Goal: Task Accomplishment & Management: Manage account settings

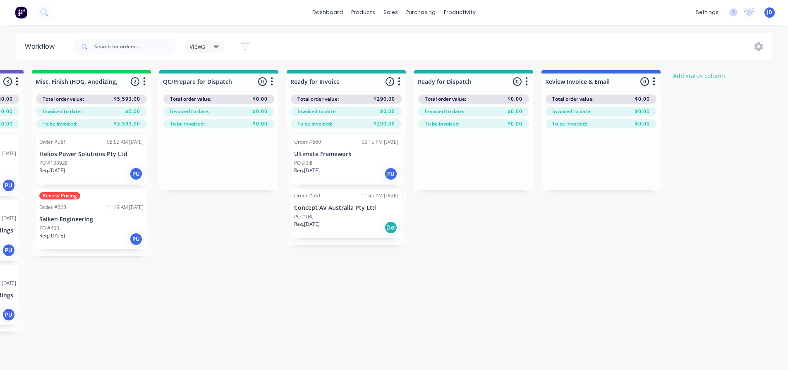
scroll to position [174, 0]
drag, startPoint x: 346, startPoint y: 310, endPoint x: 527, endPoint y: 288, distance: 182.8
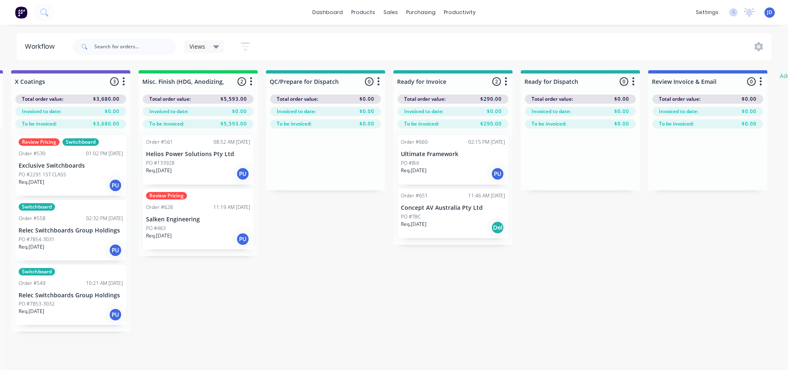
drag, startPoint x: 554, startPoint y: 293, endPoint x: 464, endPoint y: 284, distance: 90.5
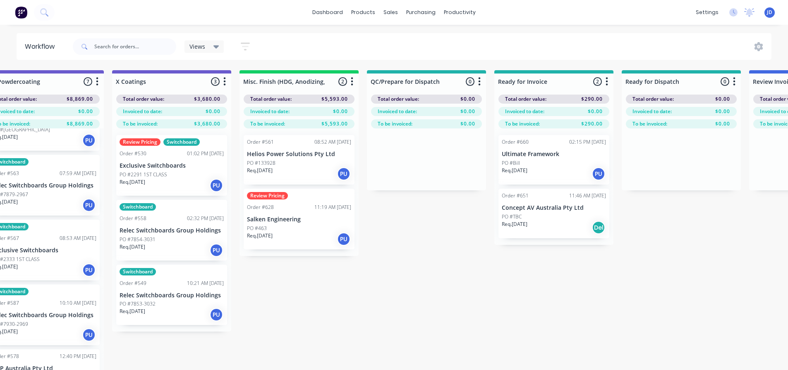
drag, startPoint x: 599, startPoint y: 298, endPoint x: 495, endPoint y: 291, distance: 104.0
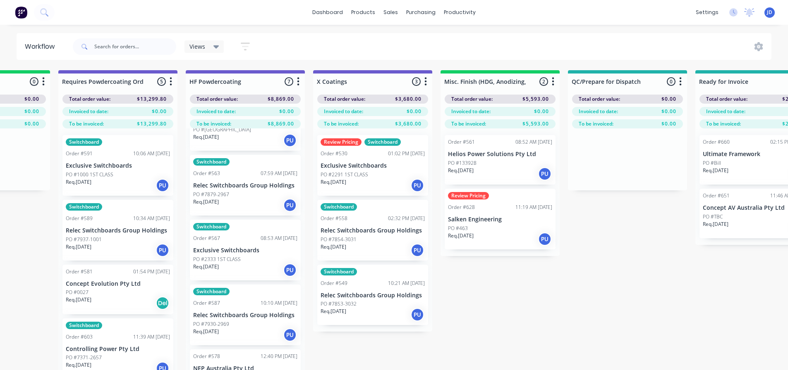
drag, startPoint x: 565, startPoint y: 305, endPoint x: 559, endPoint y: 304, distance: 6.6
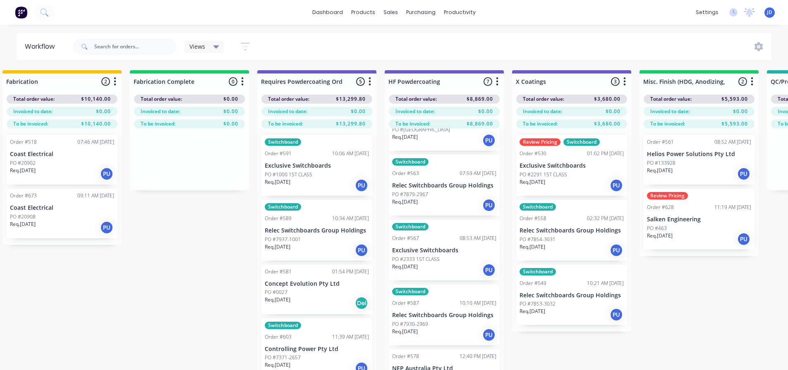
drag, startPoint x: 640, startPoint y: 331, endPoint x: 618, endPoint y: 322, distance: 24.5
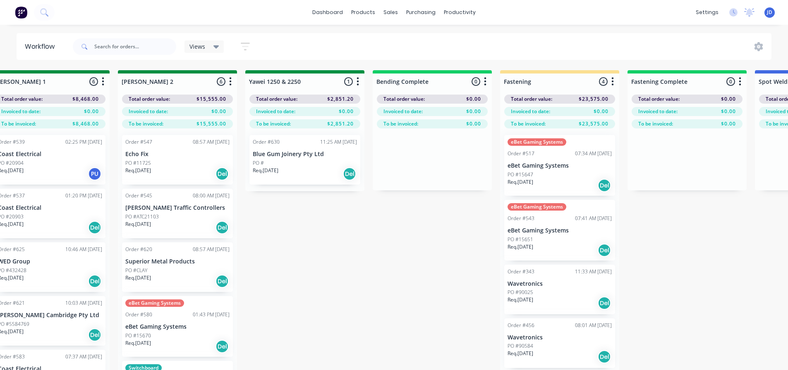
drag, startPoint x: 667, startPoint y: 323, endPoint x: 516, endPoint y: 302, distance: 152.8
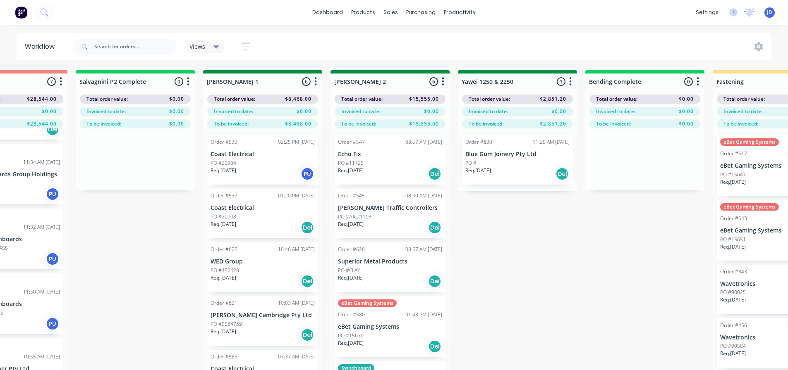
drag, startPoint x: 523, startPoint y: 300, endPoint x: 513, endPoint y: 295, distance: 11.1
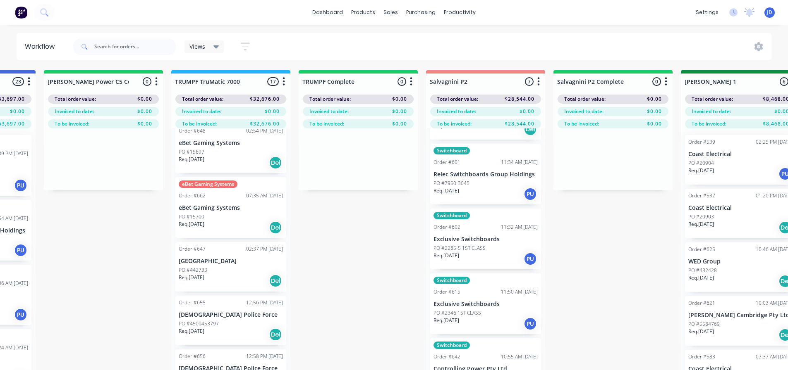
drag, startPoint x: 502, startPoint y: 286, endPoint x: 429, endPoint y: 275, distance: 73.5
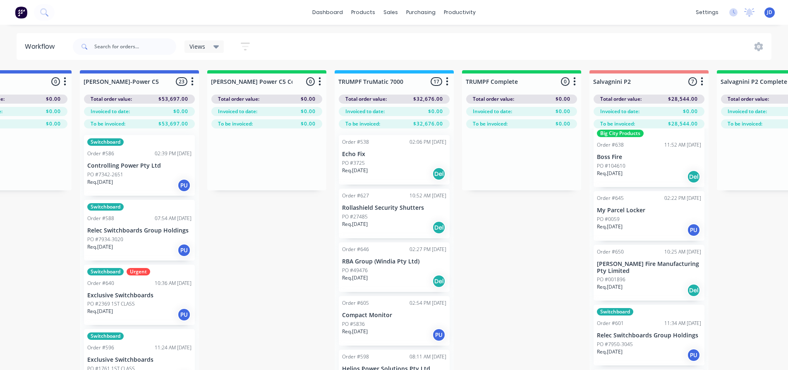
scroll to position [0, 0]
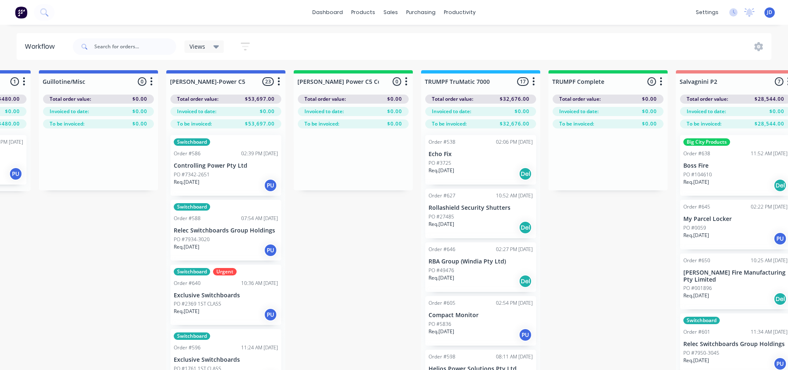
drag, startPoint x: 527, startPoint y: 269, endPoint x: 468, endPoint y: 260, distance: 59.8
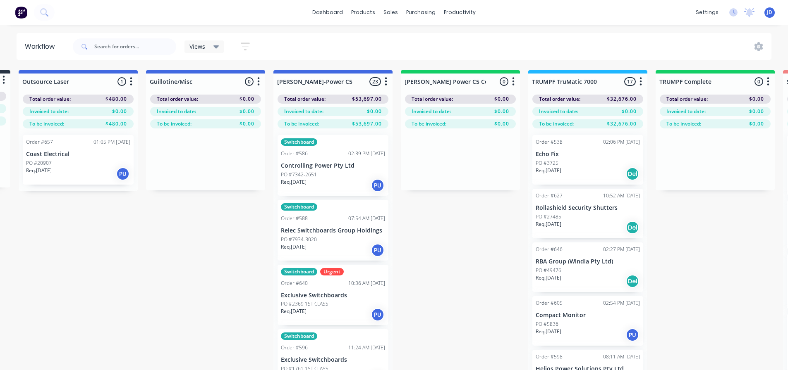
drag, startPoint x: 390, startPoint y: 289, endPoint x: 277, endPoint y: 286, distance: 112.9
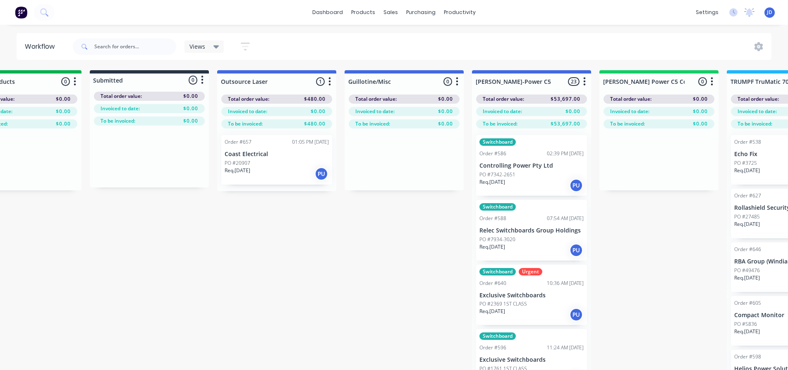
scroll to position [0, 177]
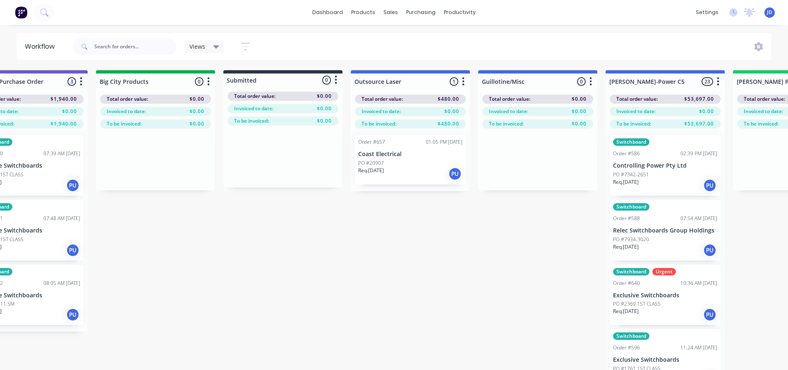
drag, startPoint x: 366, startPoint y: 284, endPoint x: 257, endPoint y: 274, distance: 109.2
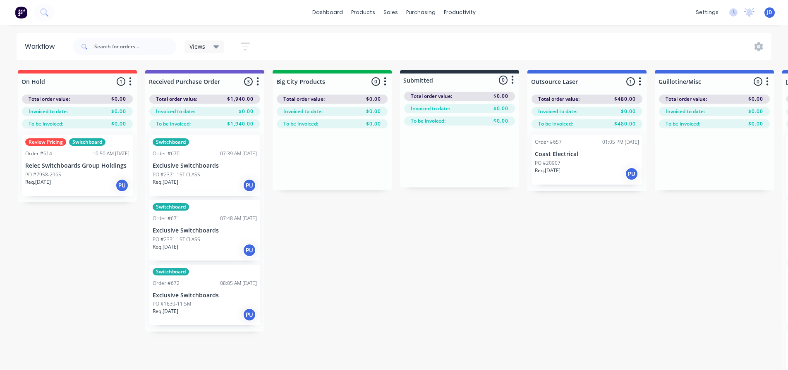
drag, startPoint x: 623, startPoint y: 284, endPoint x: 408, endPoint y: 277, distance: 215.1
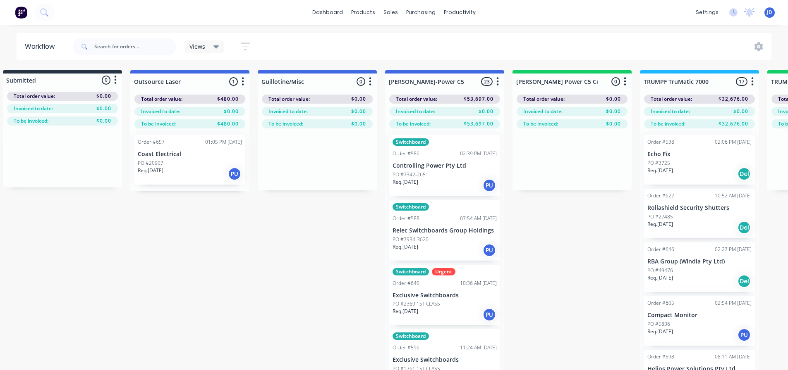
scroll to position [0, 3042]
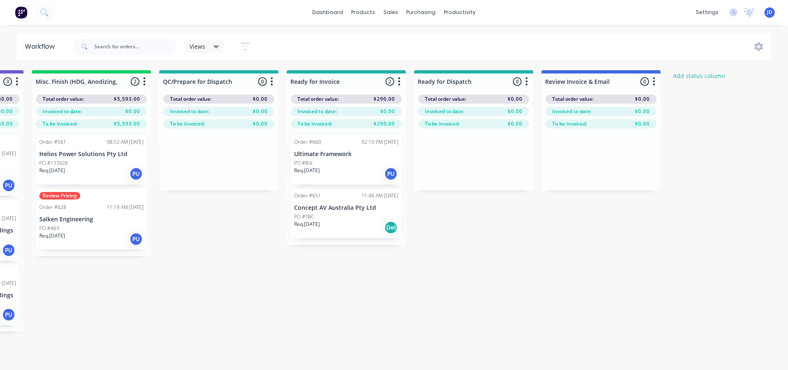
drag, startPoint x: 359, startPoint y: 323, endPoint x: 676, endPoint y: 306, distance: 317.5
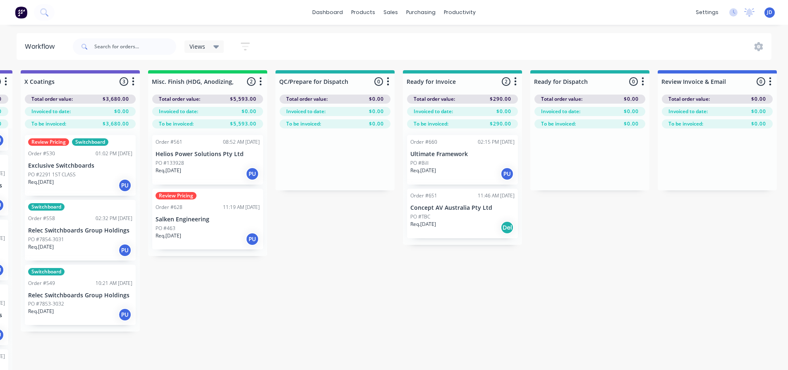
drag, startPoint x: 601, startPoint y: 286, endPoint x: 500, endPoint y: 276, distance: 101.3
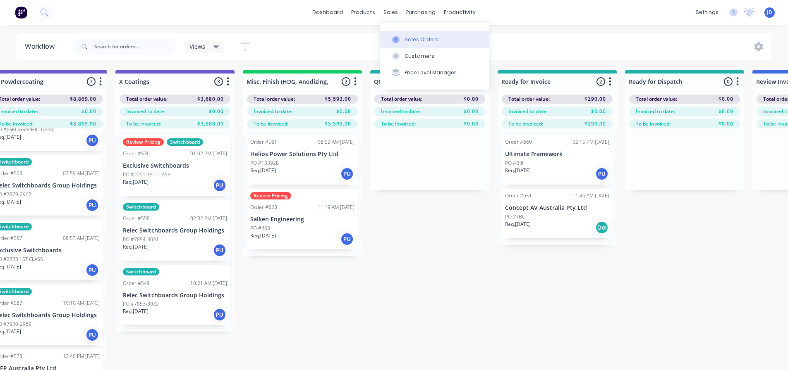
click at [414, 44] on button "Sales Orders" at bounding box center [435, 39] width 110 height 17
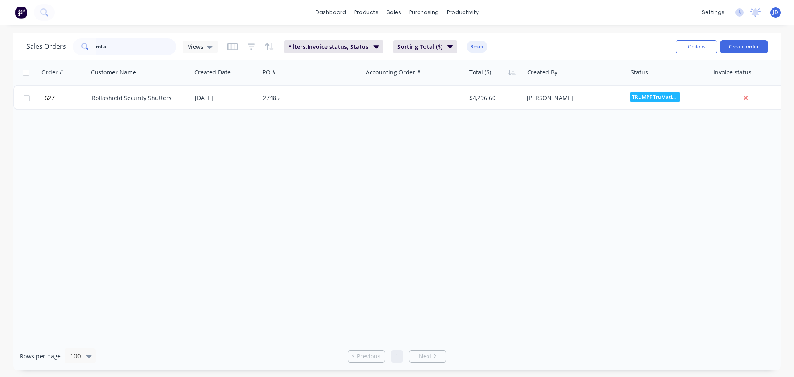
drag, startPoint x: 129, startPoint y: 46, endPoint x: 26, endPoint y: 1, distance: 112.0
click at [27, 30] on div "dashboard products sales purchasing productivity dashboard products Product Cat…" at bounding box center [397, 188] width 794 height 377
type input "ulti"
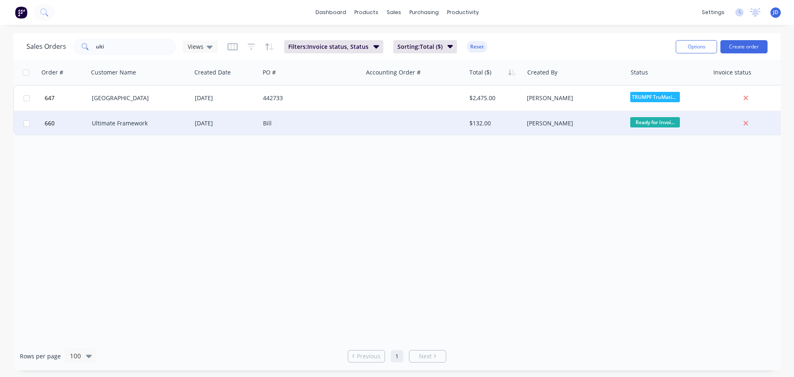
click at [331, 125] on div "Bill" at bounding box center [309, 123] width 92 height 8
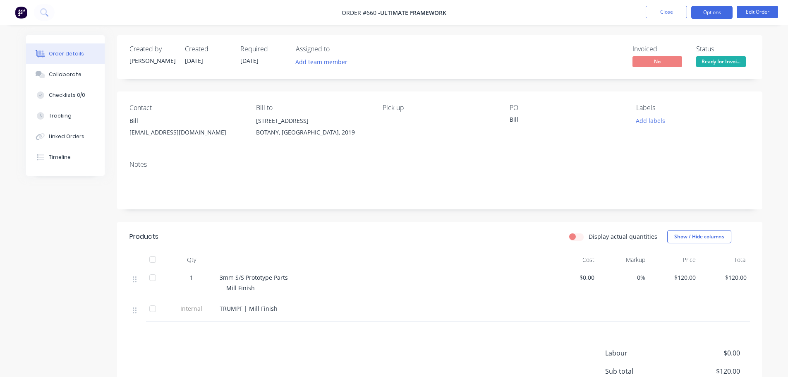
click at [714, 13] on button "Options" at bounding box center [711, 12] width 41 height 13
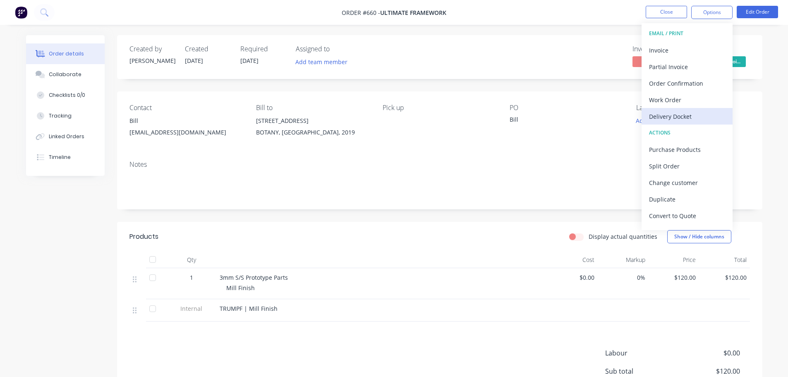
click at [691, 115] on div "Delivery Docket" at bounding box center [687, 116] width 76 height 12
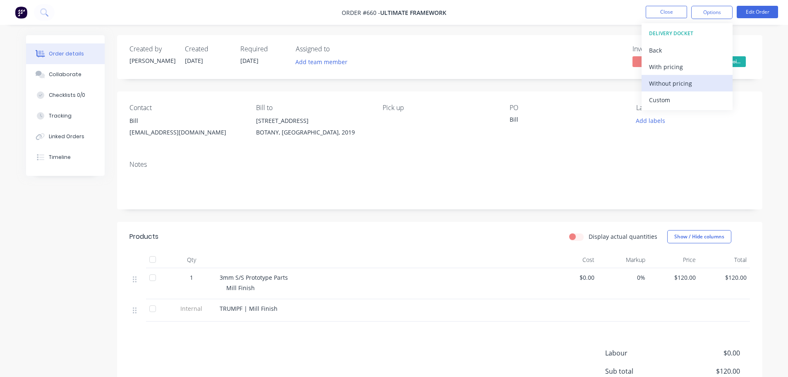
click at [677, 87] on div "Without pricing" at bounding box center [687, 83] width 76 height 12
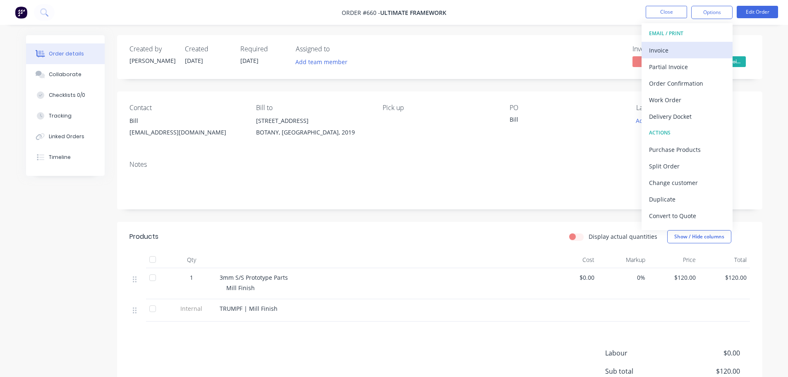
click at [713, 51] on div "Invoice" at bounding box center [687, 50] width 76 height 12
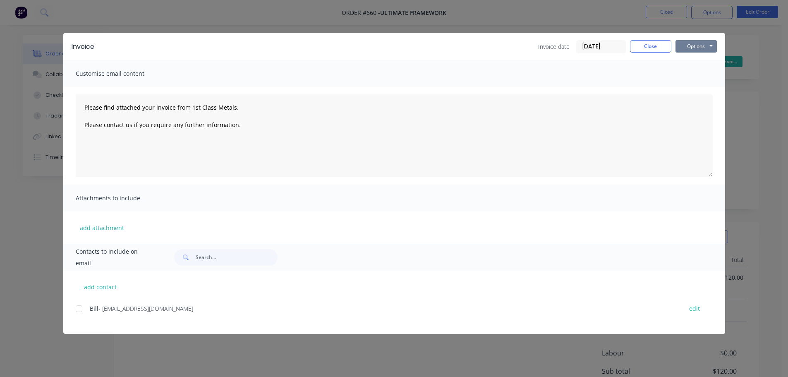
click at [699, 43] on button "Options" at bounding box center [695, 46] width 41 height 12
click at [708, 72] on button "Print" at bounding box center [701, 75] width 53 height 14
type textarea "Please find attached your invoice from 1st Class Metals. Please contact us if y…"
click at [666, 45] on button "Close" at bounding box center [650, 46] width 41 height 12
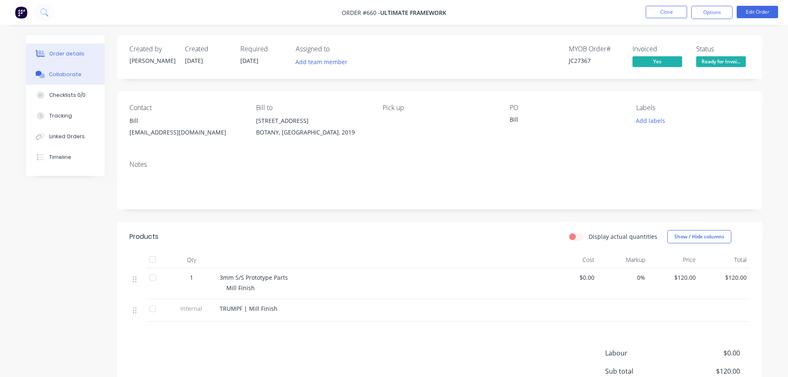
click at [87, 78] on button "Collaborate" at bounding box center [65, 74] width 79 height 21
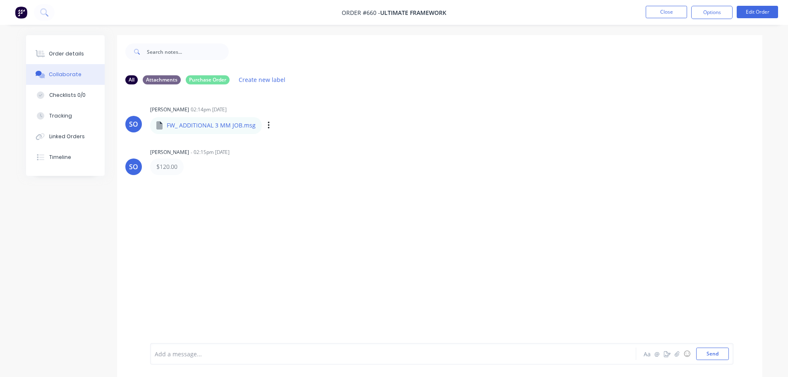
drag, startPoint x: 208, startPoint y: 129, endPoint x: 299, endPoint y: 128, distance: 91.0
click at [209, 129] on p "FW_ ADDITIONAL 3 MM JOB.msg" at bounding box center [211, 125] width 89 height 8
click at [268, 124] on div "Labels Download Delete" at bounding box center [311, 125] width 93 height 12
click at [267, 124] on icon "button" at bounding box center [268, 126] width 2 height 10
click at [280, 129] on button "Labels" at bounding box center [322, 128] width 93 height 19
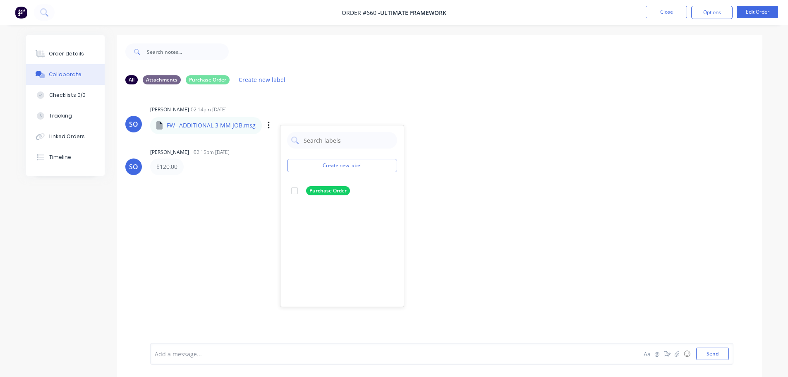
click at [261, 123] on div "FW_ ADDITIONAL 3 MM JOB.msg" at bounding box center [252, 119] width 204 height 7
click at [0, 0] on icon "button" at bounding box center [0, 0] width 0 height 0
click at [0, 0] on button "Download" at bounding box center [0, 0] width 0 height 0
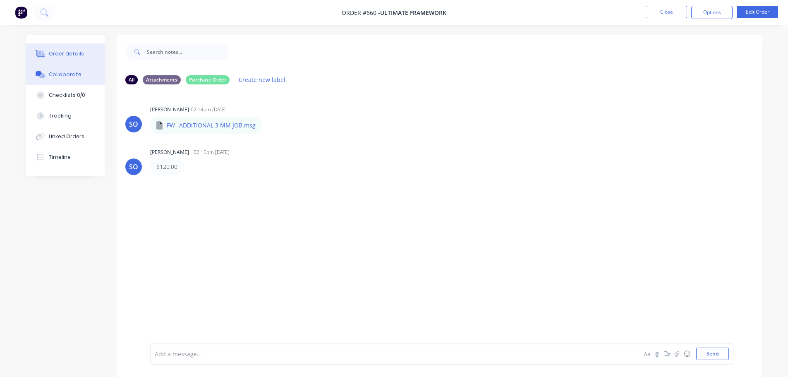
click at [77, 54] on div "Order details" at bounding box center [66, 53] width 35 height 7
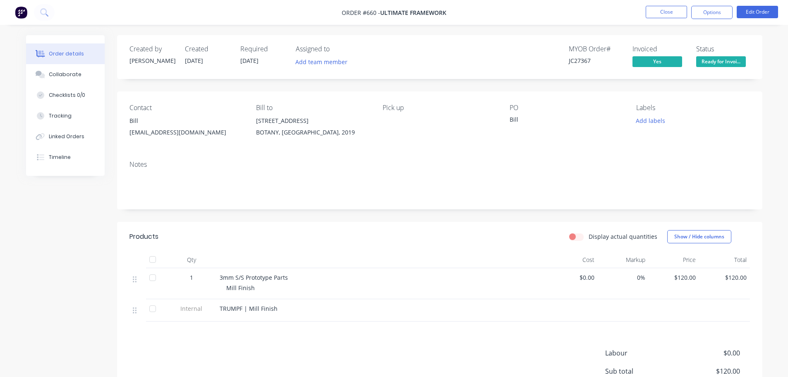
drag, startPoint x: 720, startPoint y: 57, endPoint x: 718, endPoint y: 66, distance: 9.2
click at [719, 58] on span "Ready for Invoi..." at bounding box center [721, 61] width 50 height 10
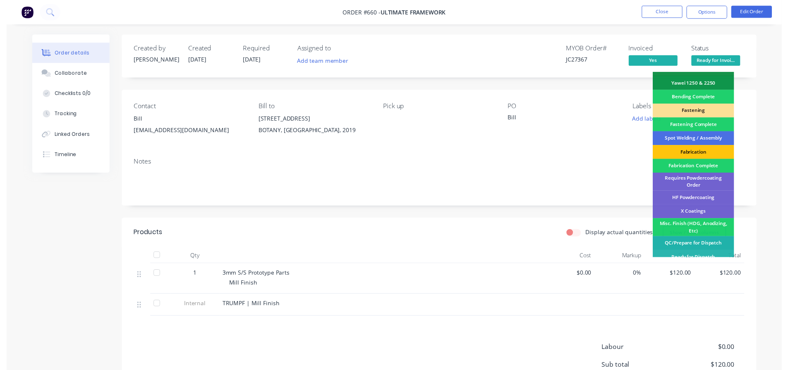
scroll to position [241, 0]
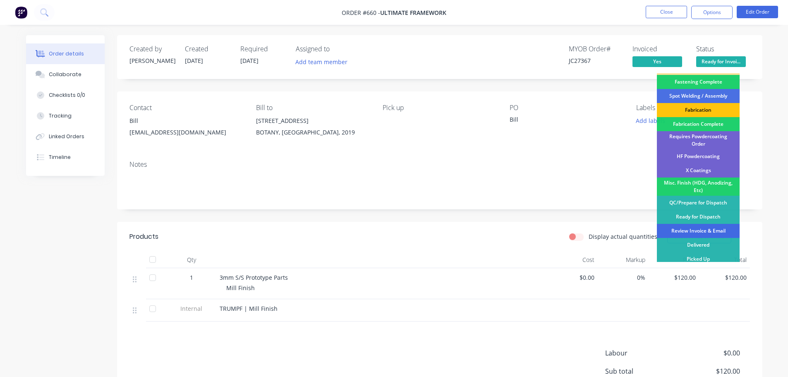
click at [712, 229] on div "Review Invoice & Email" at bounding box center [697, 231] width 83 height 14
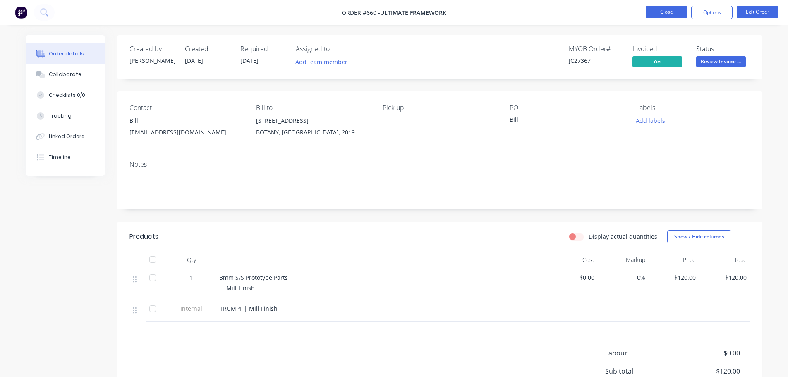
click at [655, 14] on button "Close" at bounding box center [665, 12] width 41 height 12
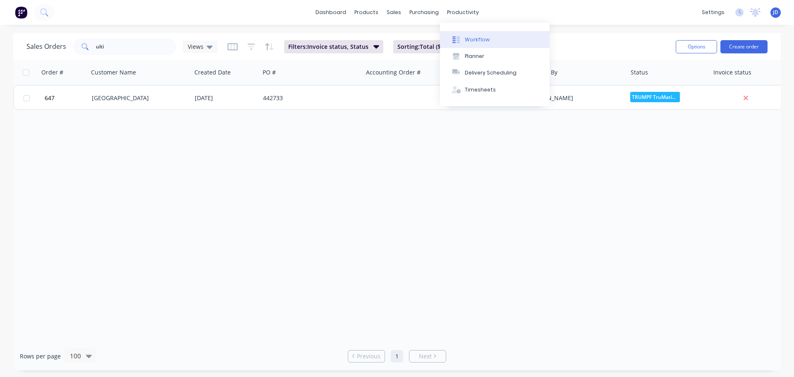
click at [470, 37] on div "Workflow" at bounding box center [477, 39] width 25 height 7
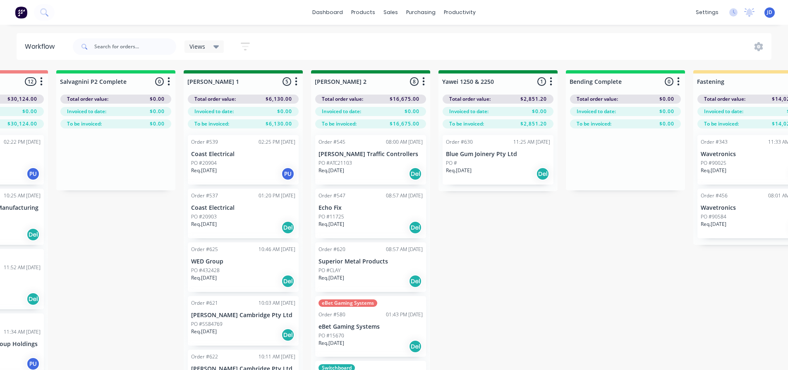
scroll to position [0, 3042]
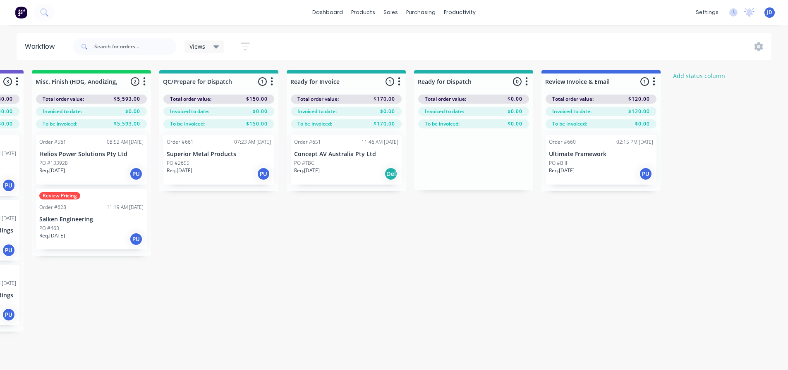
drag, startPoint x: 323, startPoint y: 266, endPoint x: 504, endPoint y: 256, distance: 181.7
click at [351, 167] on div "Req. [DATE] Del" at bounding box center [346, 174] width 104 height 14
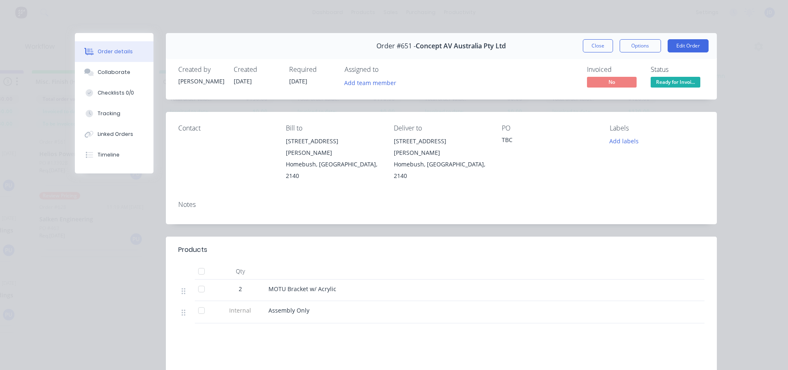
drag, startPoint x: 735, startPoint y: 85, endPoint x: 745, endPoint y: 65, distance: 21.6
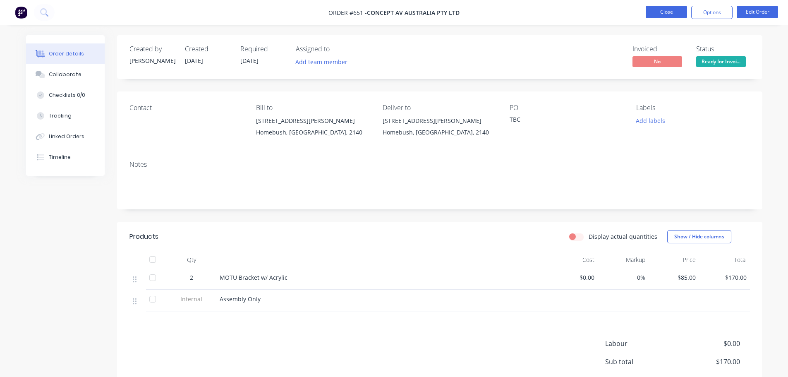
click at [656, 10] on button "Close" at bounding box center [665, 12] width 41 height 12
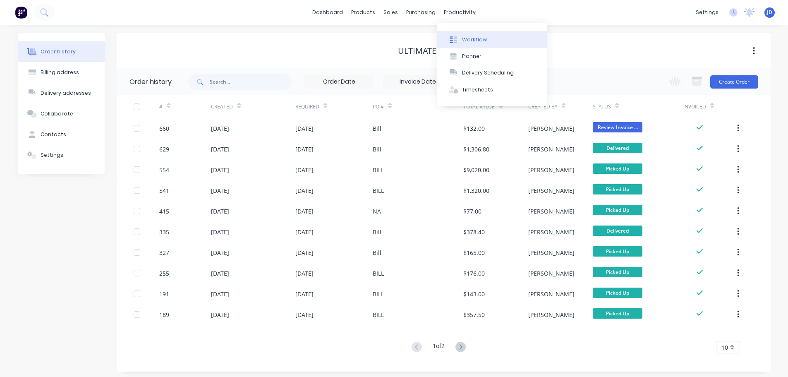
click at [465, 41] on div "Workflow" at bounding box center [474, 39] width 25 height 7
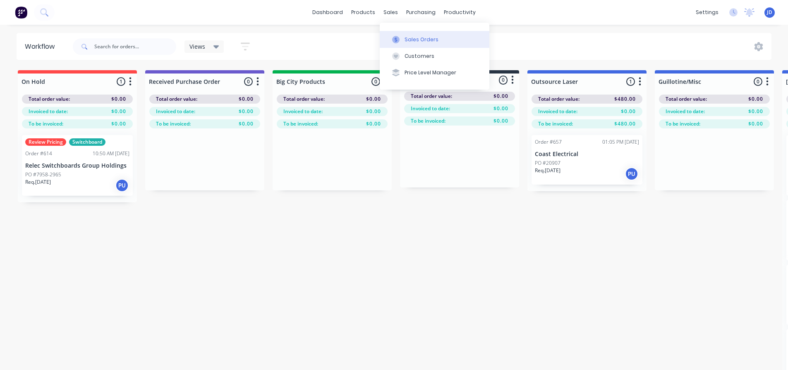
click at [406, 33] on button "Sales Orders" at bounding box center [435, 39] width 110 height 17
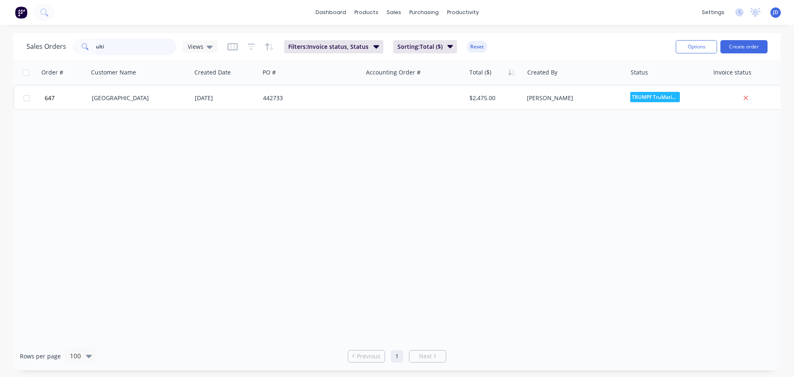
drag, startPoint x: 125, startPoint y: 48, endPoint x: 2, endPoint y: 55, distance: 122.6
click at [0, 68] on div "Sales Orders ulti Views Filters: Invoice status, Status Sorting: Total ($) Rese…" at bounding box center [397, 201] width 794 height 337
type input "helios"
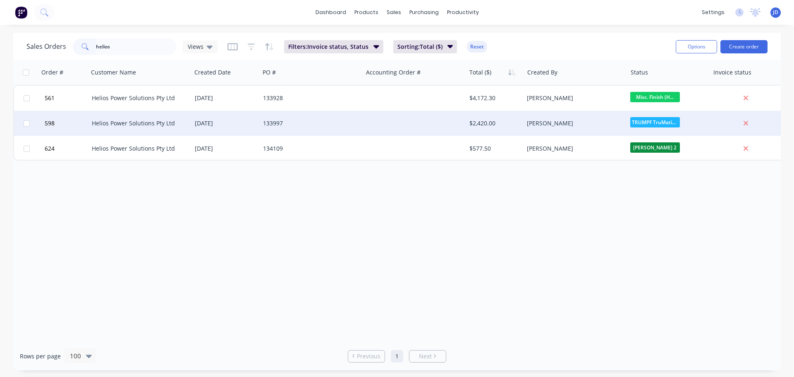
click at [568, 121] on div "[PERSON_NAME]" at bounding box center [573, 123] width 92 height 8
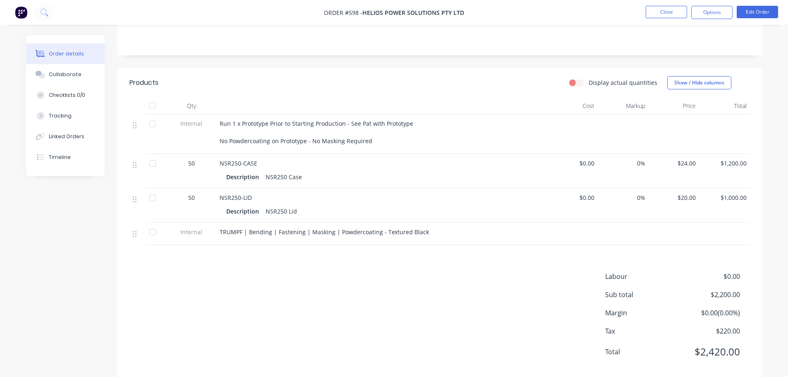
scroll to position [165, 0]
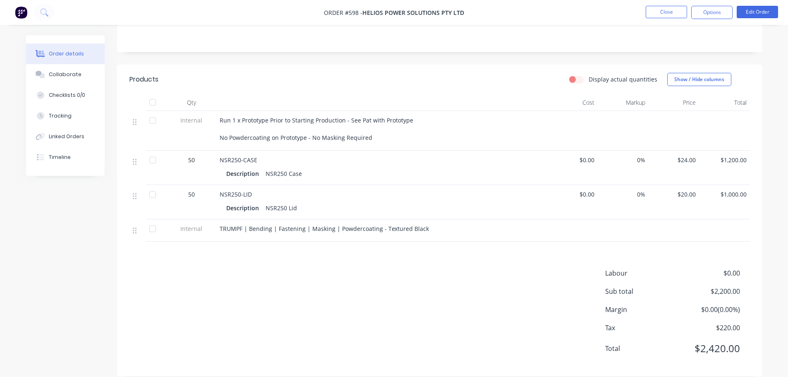
drag, startPoint x: 653, startPoint y: 17, endPoint x: 662, endPoint y: 23, distance: 10.8
click at [658, 21] on nav "Order #598 - Helios Power Solutions Pty Ltd Close Options Edit Order" at bounding box center [394, 12] width 788 height 25
click at [666, 13] on button "Close" at bounding box center [665, 12] width 41 height 12
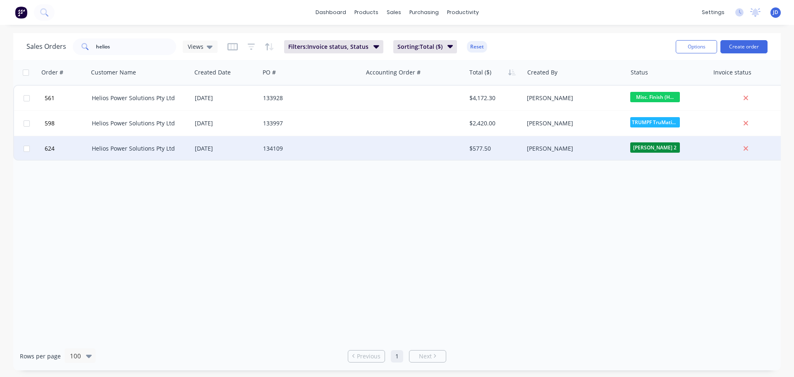
click at [572, 143] on div "[PERSON_NAME]" at bounding box center [574, 148] width 103 height 25
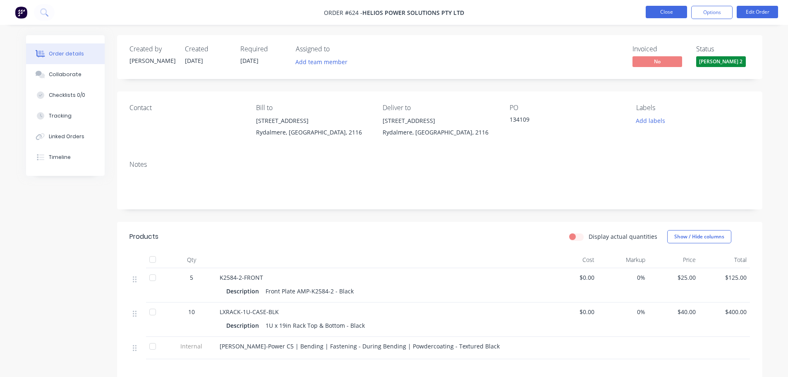
click at [674, 10] on button "Close" at bounding box center [665, 12] width 41 height 12
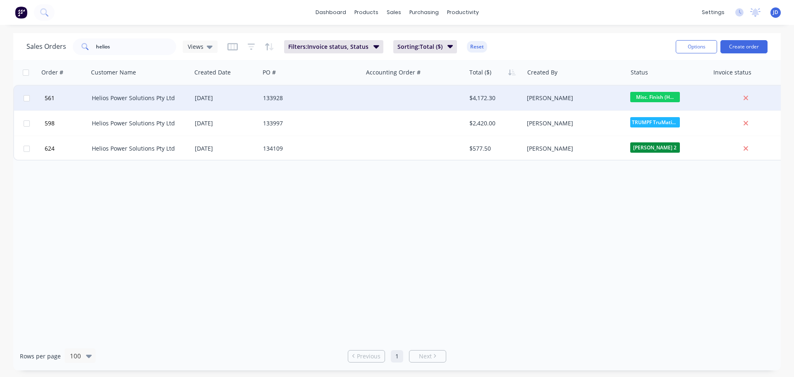
click at [423, 97] on div at bounding box center [414, 98] width 103 height 25
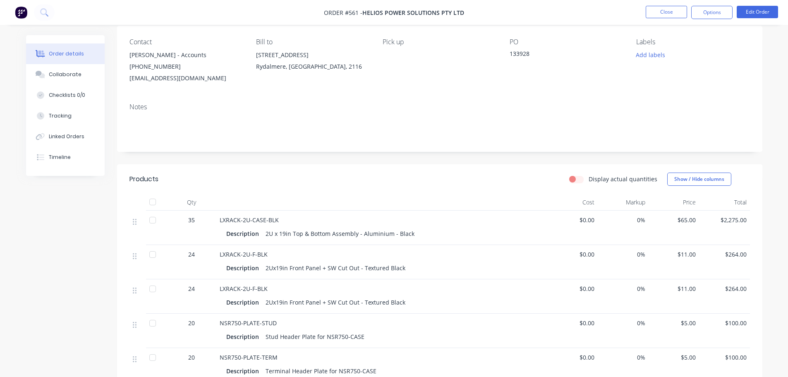
scroll to position [248, 0]
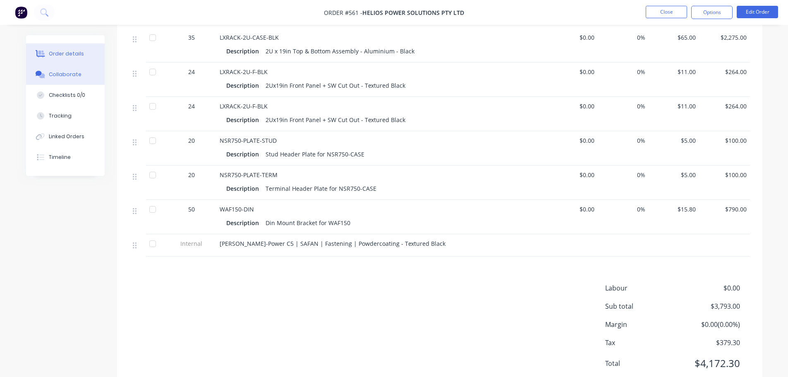
click at [81, 72] on button "Collaborate" at bounding box center [65, 74] width 79 height 21
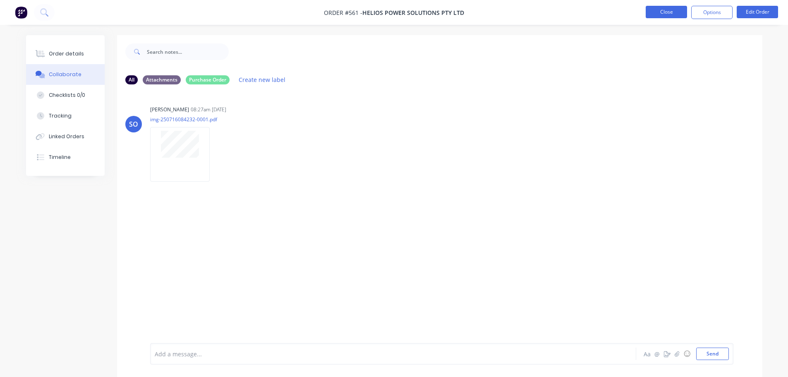
drag, startPoint x: 656, startPoint y: 7, endPoint x: 656, endPoint y: 11, distance: 4.2
click at [656, 11] on button "Close" at bounding box center [665, 12] width 41 height 12
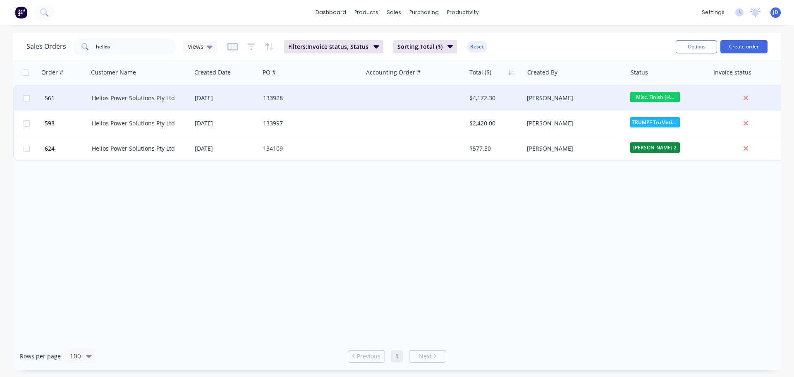
click at [157, 98] on div "Helios Power Solutions Pty Ltd" at bounding box center [138, 98] width 92 height 8
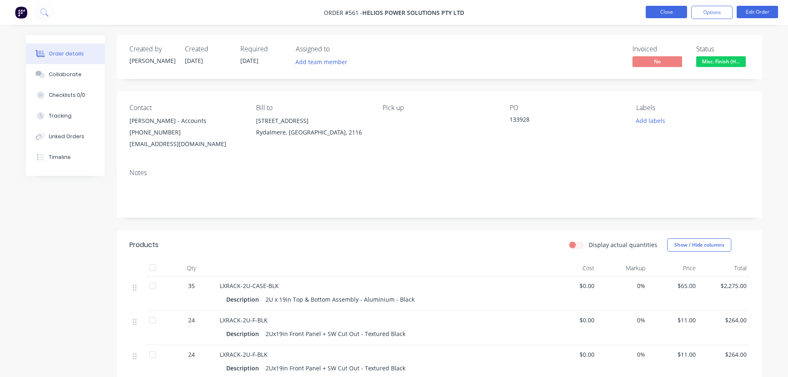
click at [671, 9] on button "Close" at bounding box center [665, 12] width 41 height 12
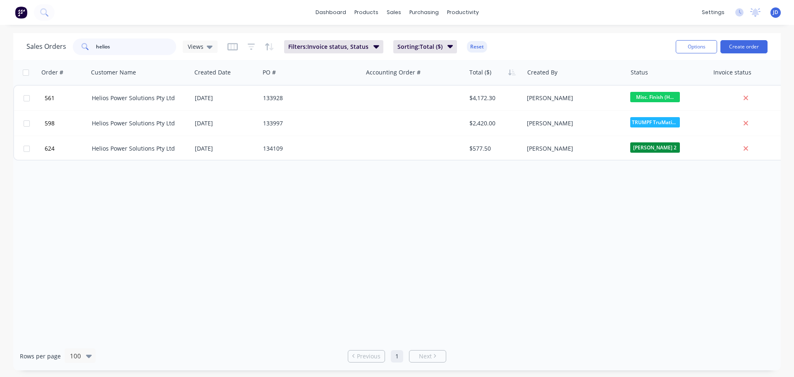
drag, startPoint x: 121, startPoint y: 42, endPoint x: 0, endPoint y: 0, distance: 128.1
click at [14, 25] on div "dashboard products sales purchasing productivity dashboard products Product Cat…" at bounding box center [397, 188] width 794 height 377
type input "concept"
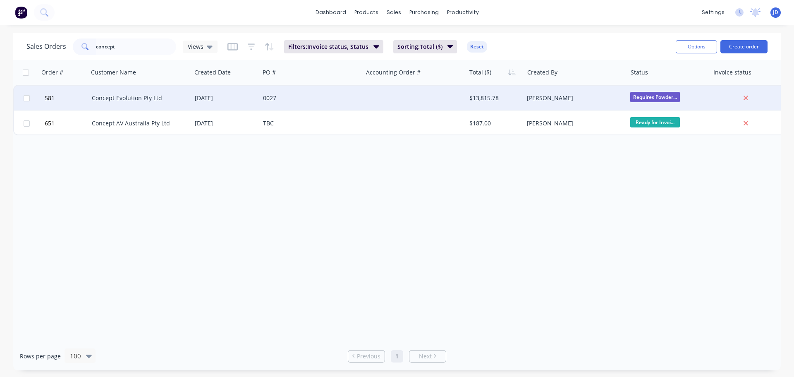
click at [255, 102] on div "[DATE]" at bounding box center [226, 98] width 62 height 8
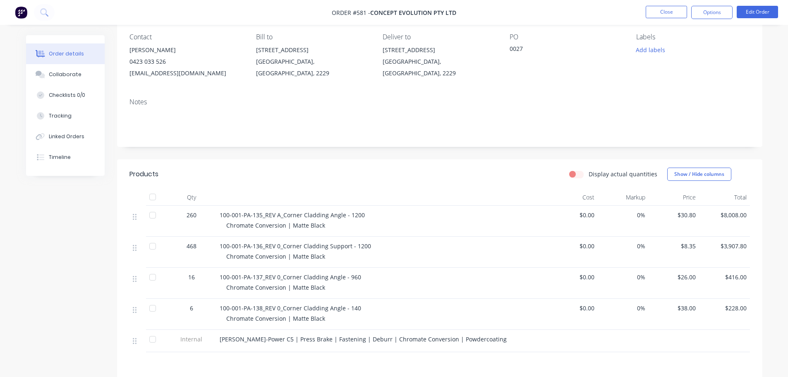
scroll to position [69, 0]
click at [64, 80] on button "Collaborate" at bounding box center [65, 74] width 79 height 21
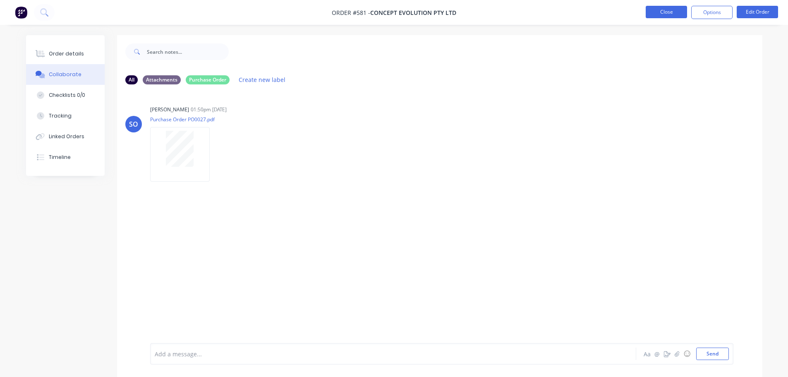
click at [657, 17] on button "Close" at bounding box center [665, 12] width 41 height 12
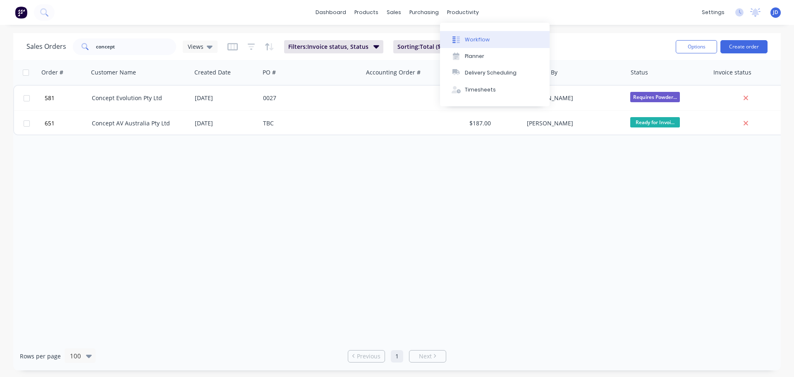
click at [472, 38] on div "Workflow" at bounding box center [477, 39] width 25 height 7
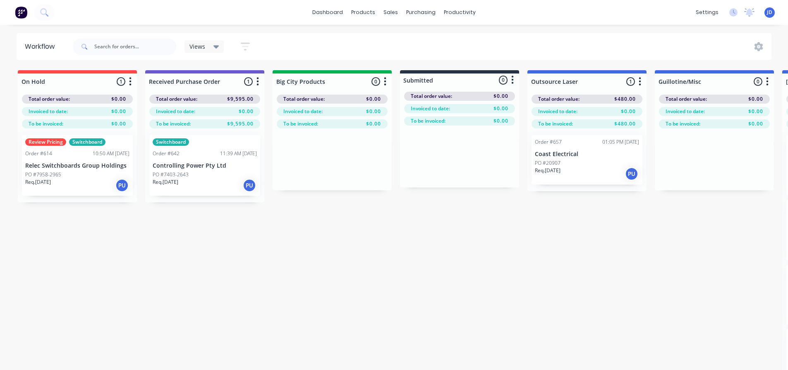
drag, startPoint x: 319, startPoint y: 264, endPoint x: 309, endPoint y: 270, distance: 11.4
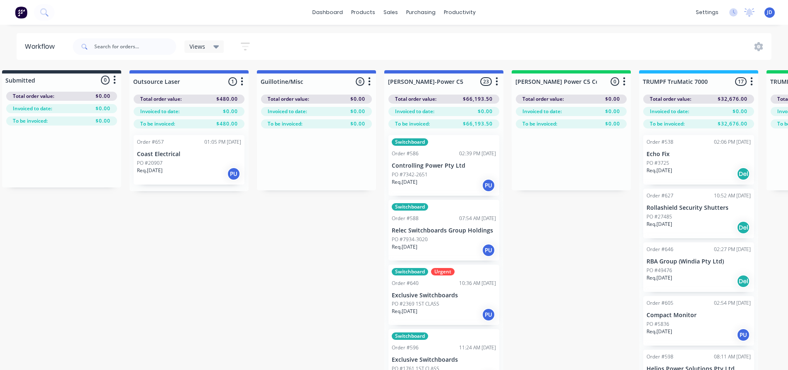
drag, startPoint x: 338, startPoint y: 269, endPoint x: 425, endPoint y: 270, distance: 87.2
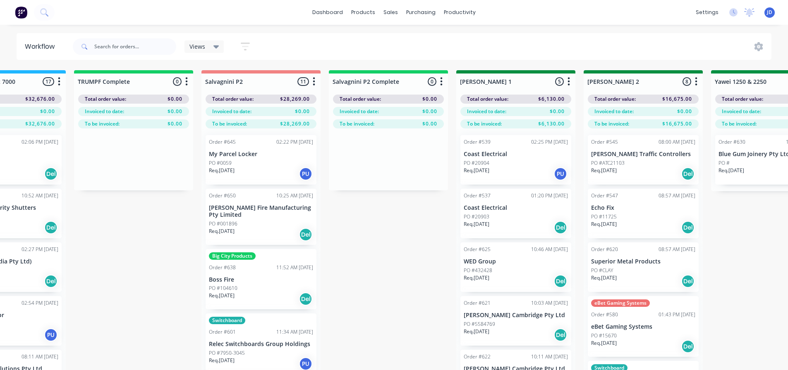
drag, startPoint x: 247, startPoint y: 276, endPoint x: 254, endPoint y: 275, distance: 7.1
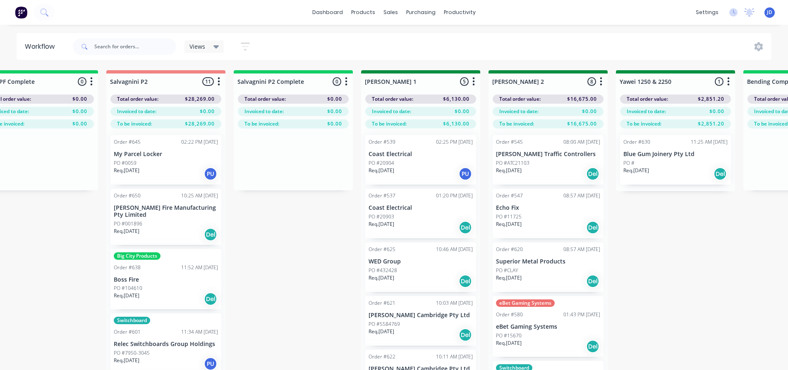
click at [172, 177] on div "Req. [DATE] PU" at bounding box center [166, 174] width 104 height 14
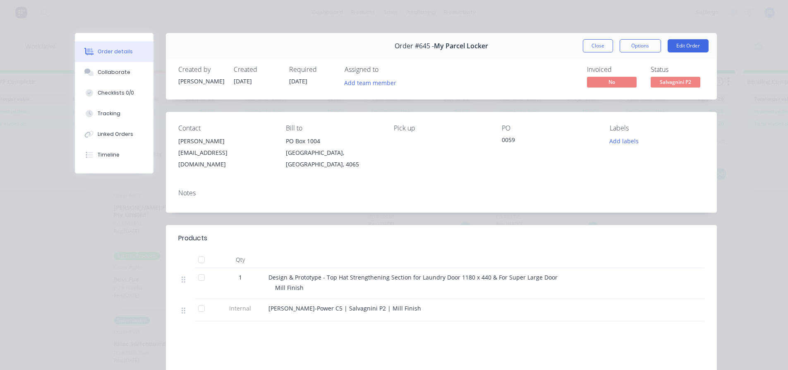
click at [593, 50] on button "Close" at bounding box center [597, 45] width 30 height 13
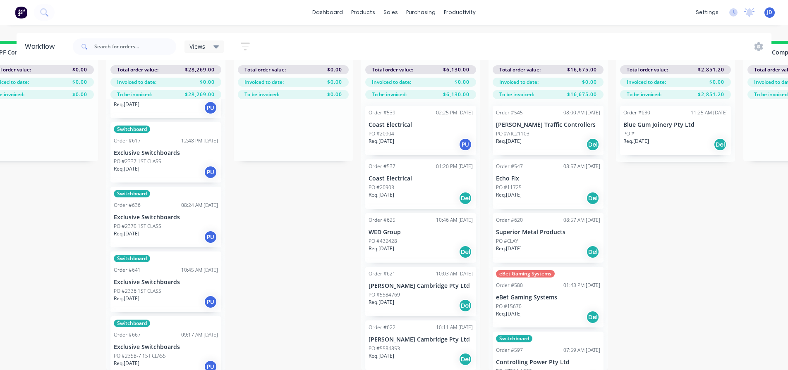
scroll to position [429, 0]
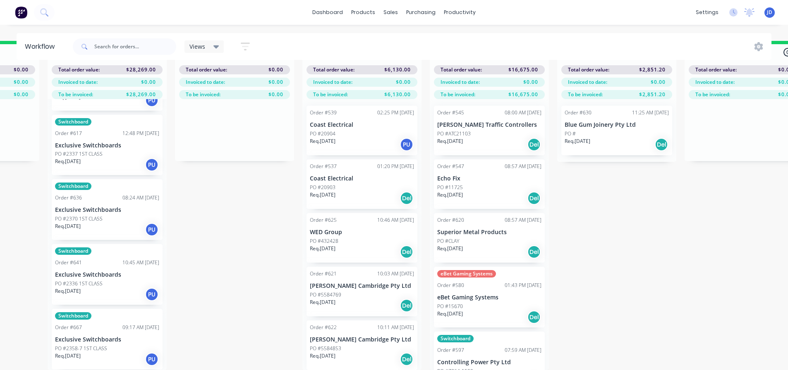
drag, startPoint x: 320, startPoint y: 276, endPoint x: 336, endPoint y: 272, distance: 16.2
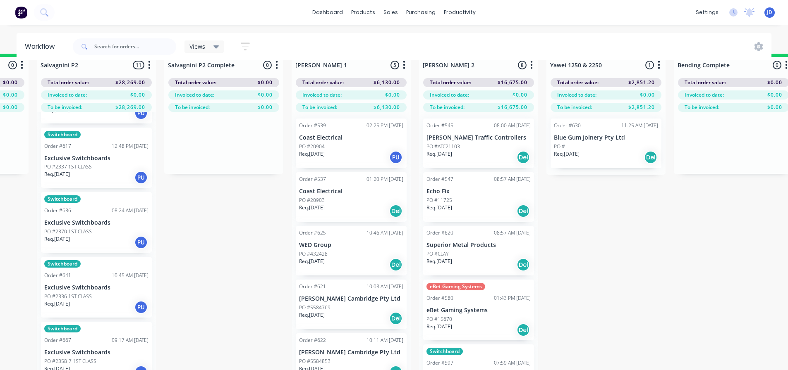
scroll to position [0, 1254]
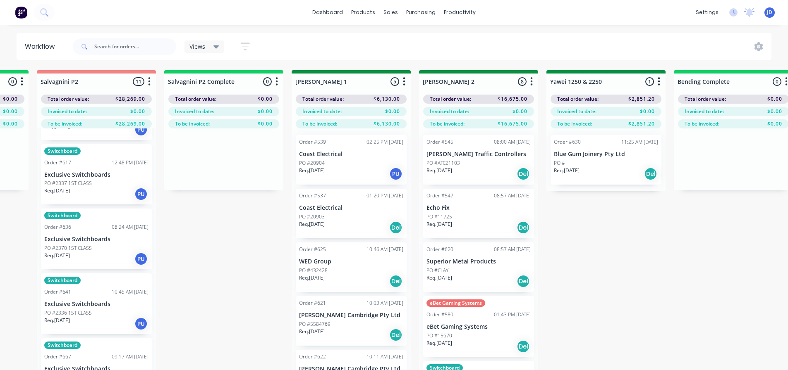
click at [346, 177] on div "Req. [DATE] PU" at bounding box center [351, 174] width 104 height 14
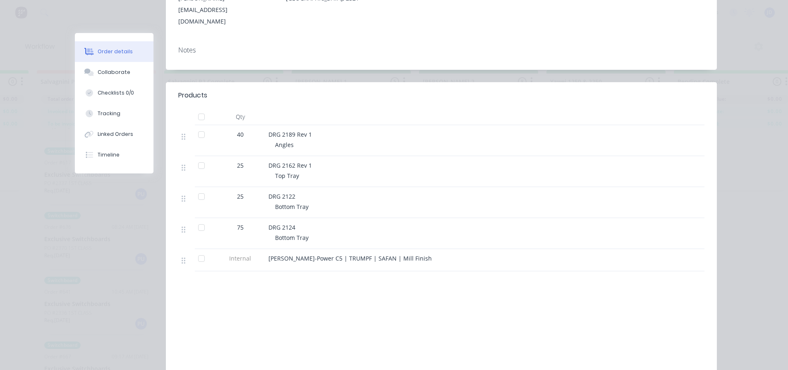
scroll to position [41, 0]
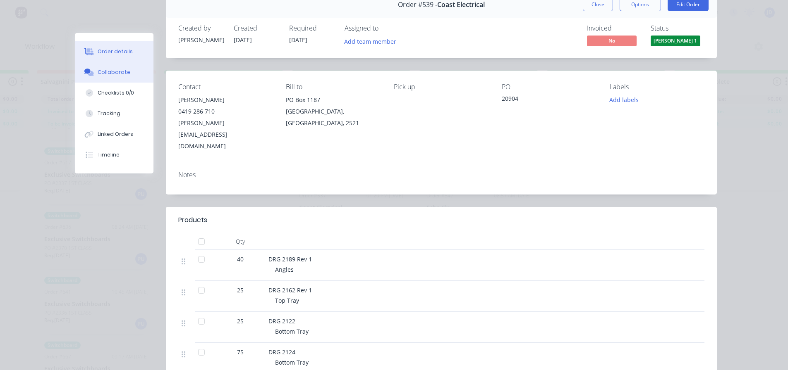
click at [115, 71] on div "Collaborate" at bounding box center [114, 72] width 33 height 7
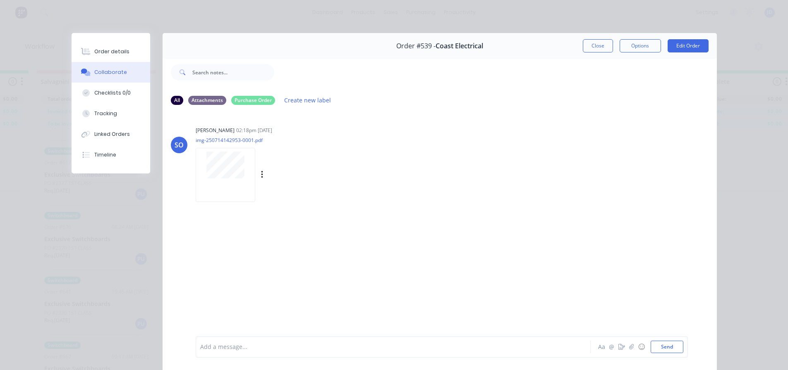
click at [197, 196] on div at bounding box center [226, 175] width 60 height 54
click at [594, 47] on button "Close" at bounding box center [597, 45] width 30 height 13
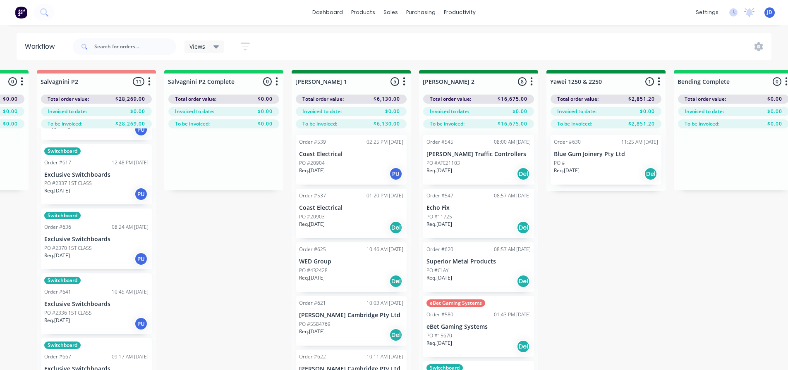
click at [341, 238] on div "Order #537 01:20 PM [DATE] Coast Electrical PO #20903 Req. [DATE] Del" at bounding box center [351, 214] width 111 height 50
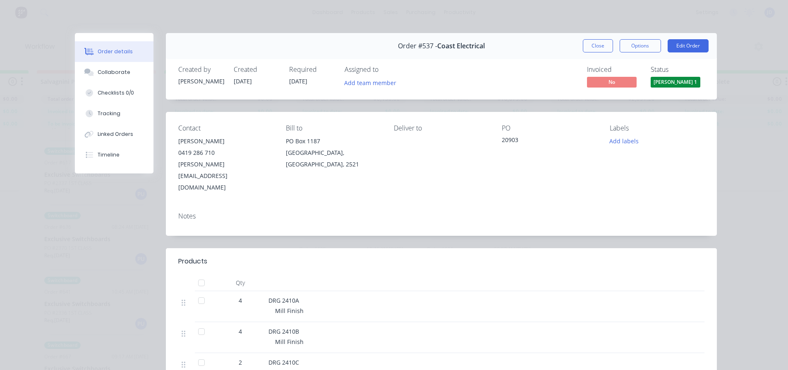
click at [594, 44] on button "Close" at bounding box center [597, 45] width 30 height 13
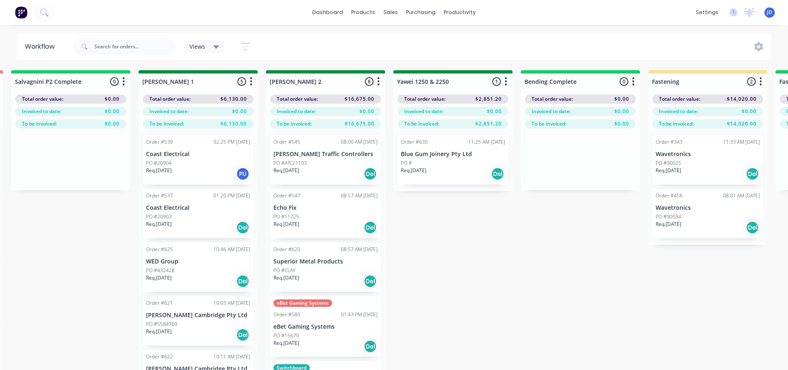
drag, startPoint x: 714, startPoint y: 262, endPoint x: 632, endPoint y: 269, distance: 82.5
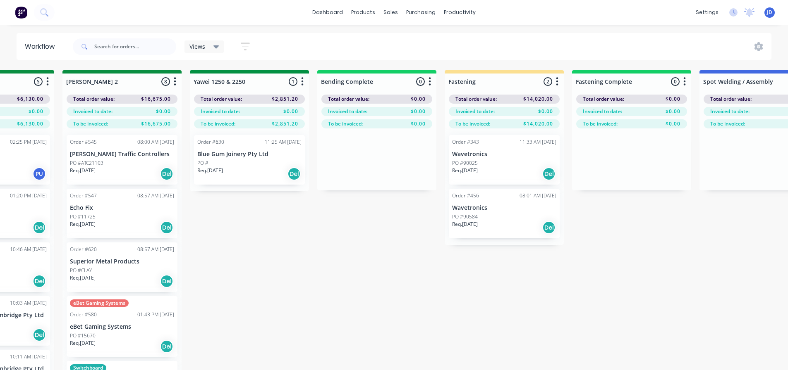
drag, startPoint x: 450, startPoint y: 248, endPoint x: 513, endPoint y: 232, distance: 65.2
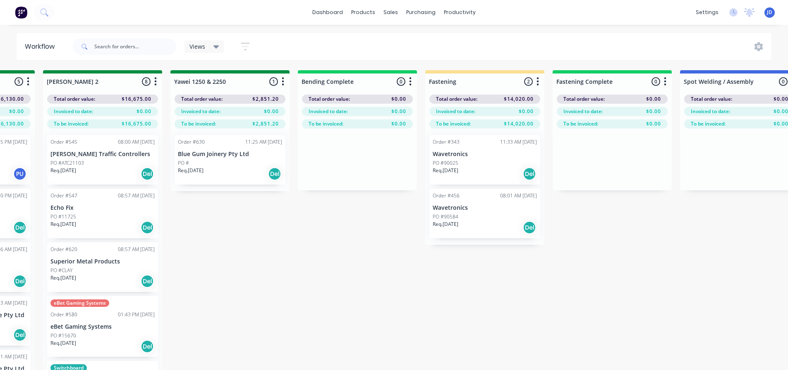
scroll to position [0, 2005]
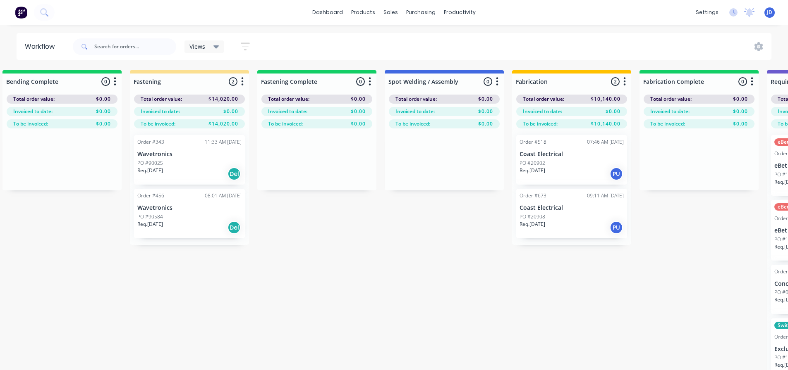
drag, startPoint x: 353, startPoint y: 277, endPoint x: 373, endPoint y: 268, distance: 21.8
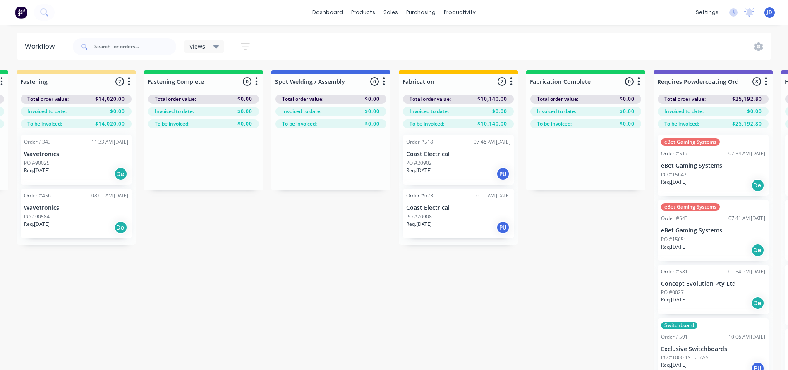
drag, startPoint x: 307, startPoint y: 311, endPoint x: 344, endPoint y: 303, distance: 37.2
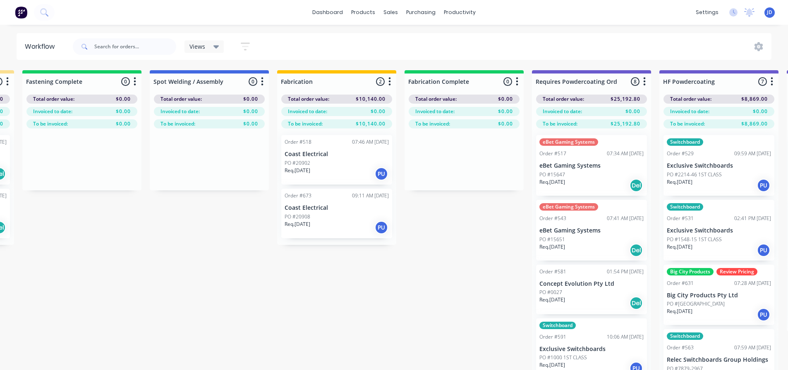
scroll to position [0, 2635]
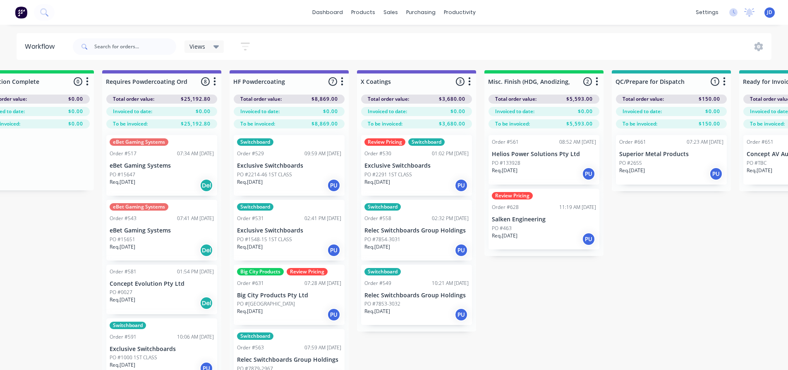
drag, startPoint x: 81, startPoint y: 293, endPoint x: 203, endPoint y: 293, distance: 122.0
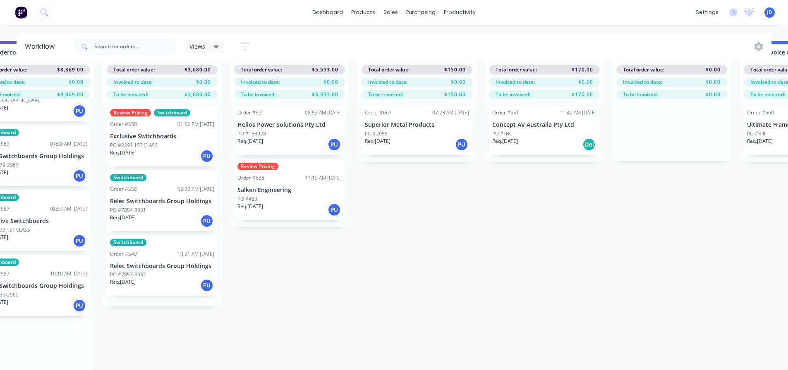
scroll to position [0, 2996]
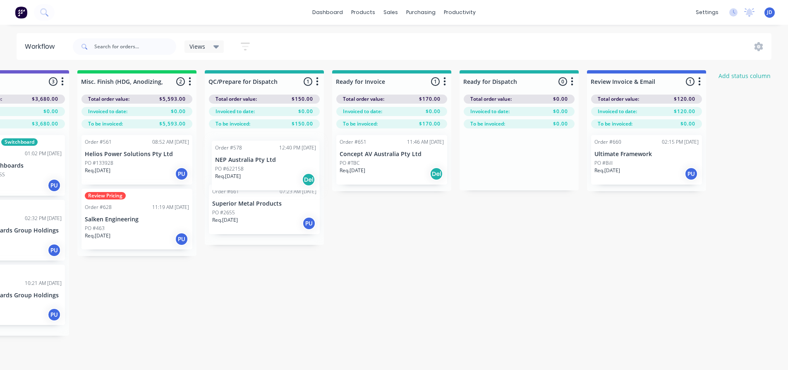
drag, startPoint x: 328, startPoint y: 339, endPoint x: 264, endPoint y: 174, distance: 177.3
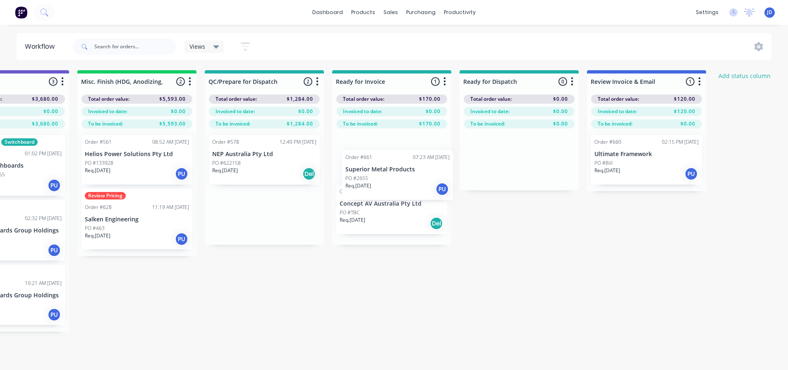
drag, startPoint x: 266, startPoint y: 219, endPoint x: 370, endPoint y: 172, distance: 114.6
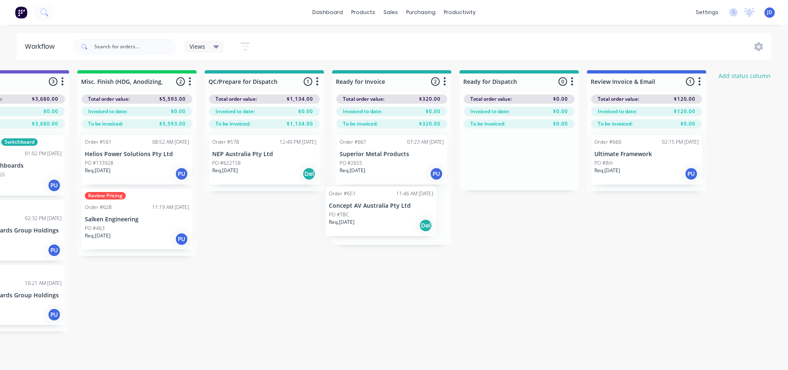
drag, startPoint x: 375, startPoint y: 222, endPoint x: 272, endPoint y: 204, distance: 104.5
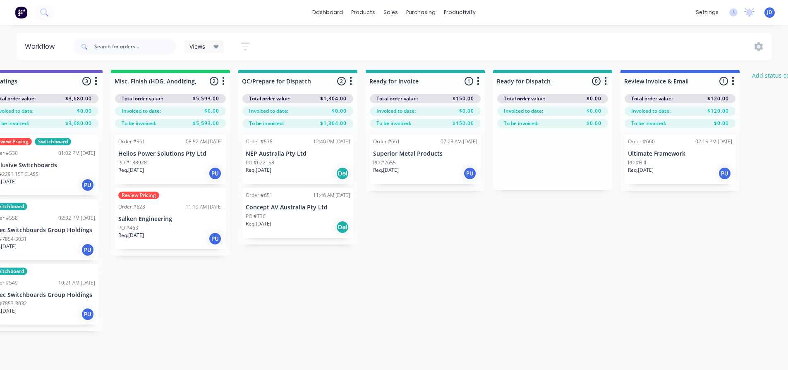
drag, startPoint x: 473, startPoint y: 286, endPoint x: 416, endPoint y: 284, distance: 57.1
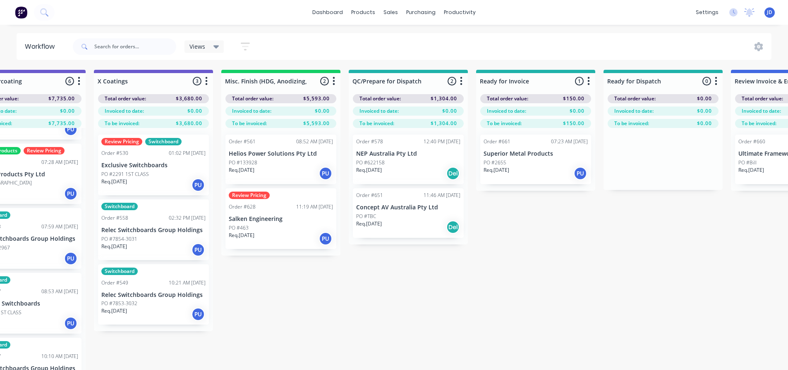
drag, startPoint x: 314, startPoint y: 298, endPoint x: 285, endPoint y: 289, distance: 30.2
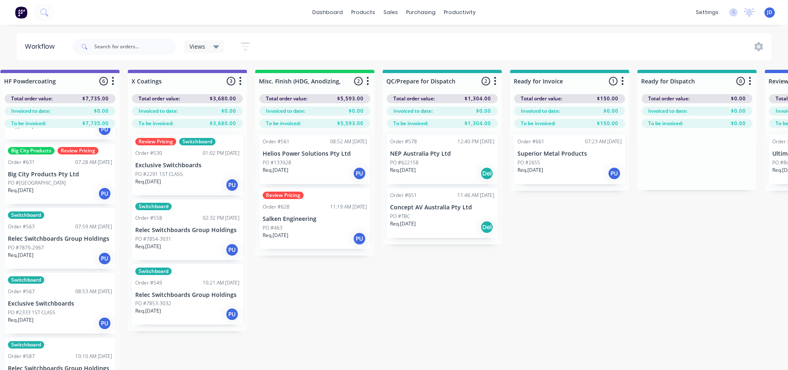
scroll to position [0, 2786]
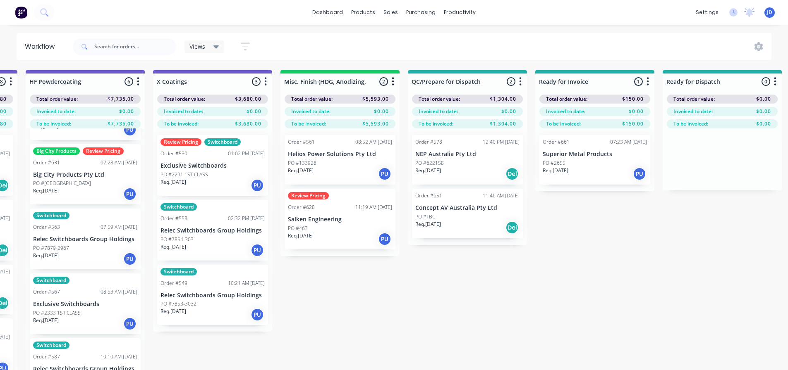
drag, startPoint x: 475, startPoint y: 290, endPoint x: 461, endPoint y: 271, distance: 24.0
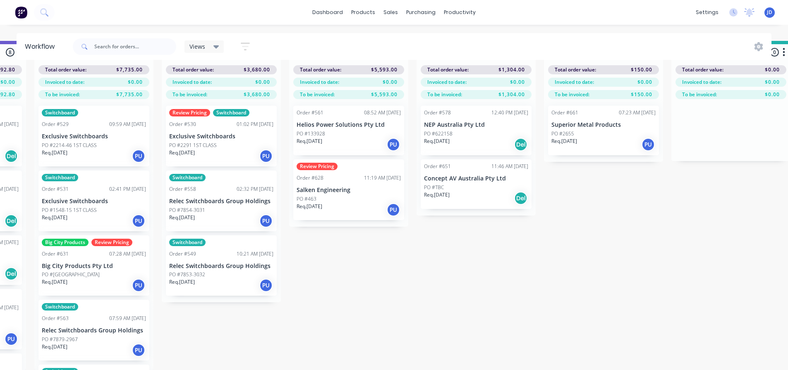
scroll to position [36, 1998]
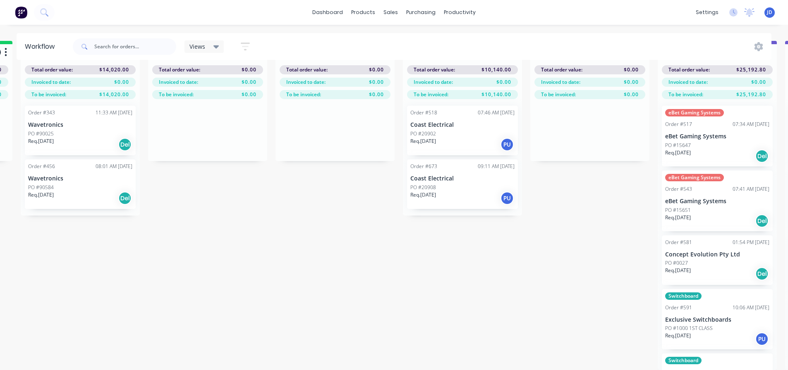
drag, startPoint x: 455, startPoint y: 306, endPoint x: 321, endPoint y: 295, distance: 134.8
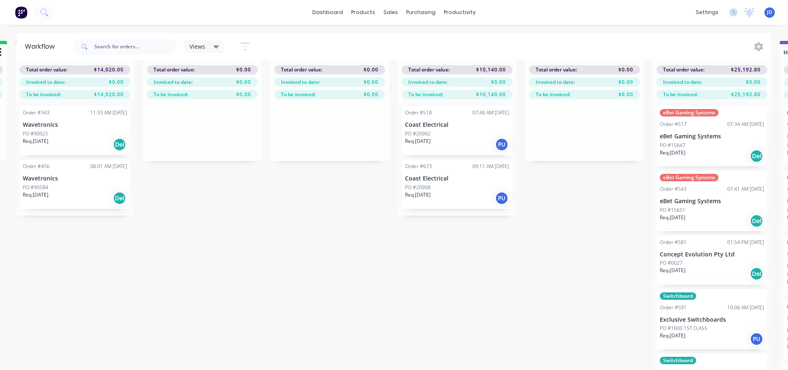
drag, startPoint x: 431, startPoint y: 313, endPoint x: 502, endPoint y: 312, distance: 71.1
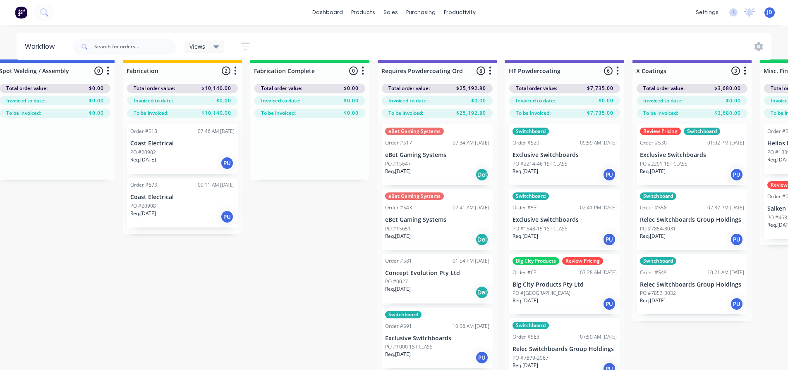
scroll to position [0, 2314]
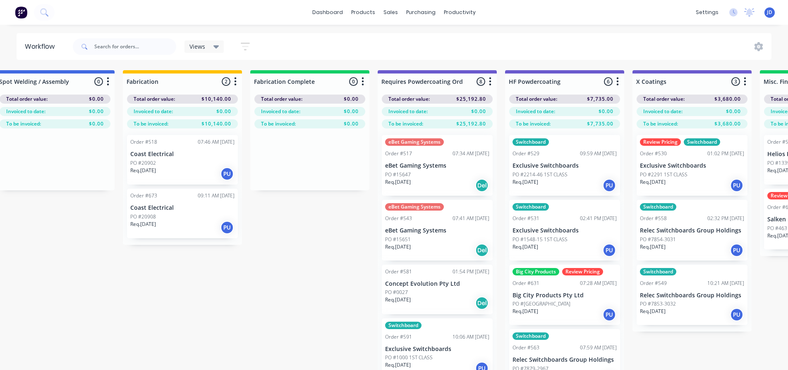
click at [447, 176] on div "PO #15647" at bounding box center [437, 174] width 104 height 7
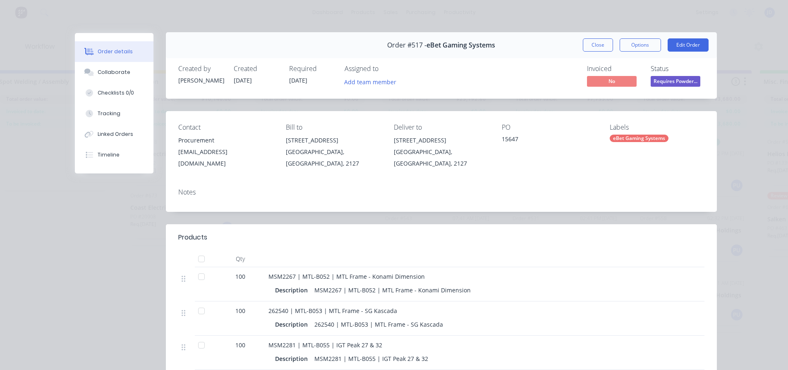
scroll to position [0, 0]
click at [596, 41] on button "Close" at bounding box center [597, 45] width 30 height 13
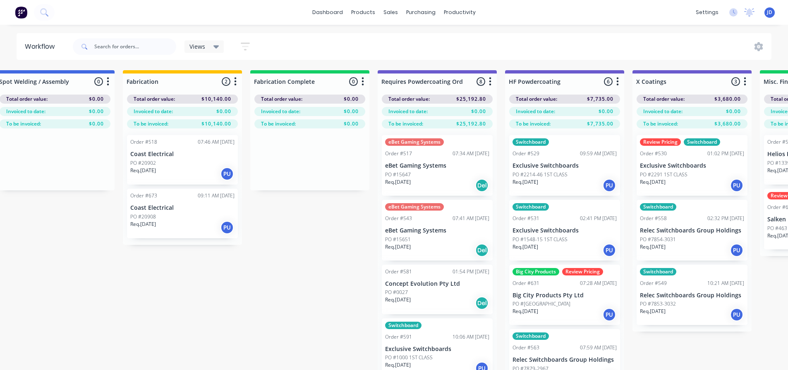
click at [414, 229] on p "eBet Gaming Systems" at bounding box center [437, 230] width 104 height 7
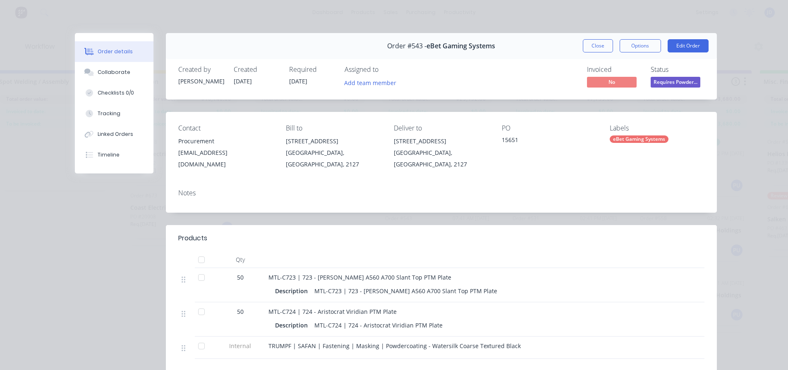
click at [599, 45] on button "Close" at bounding box center [597, 45] width 30 height 13
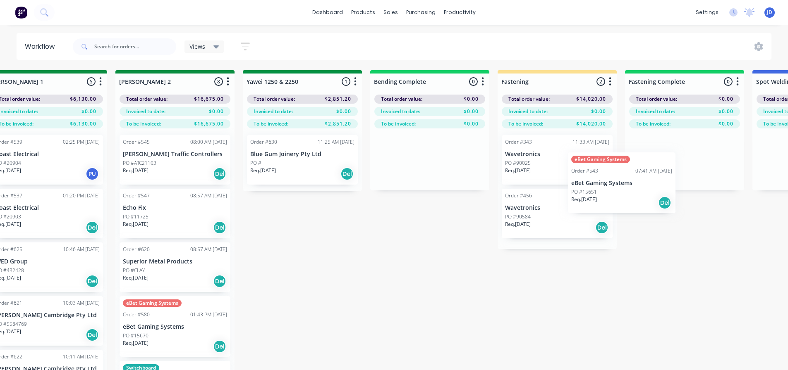
scroll to position [0, 1565]
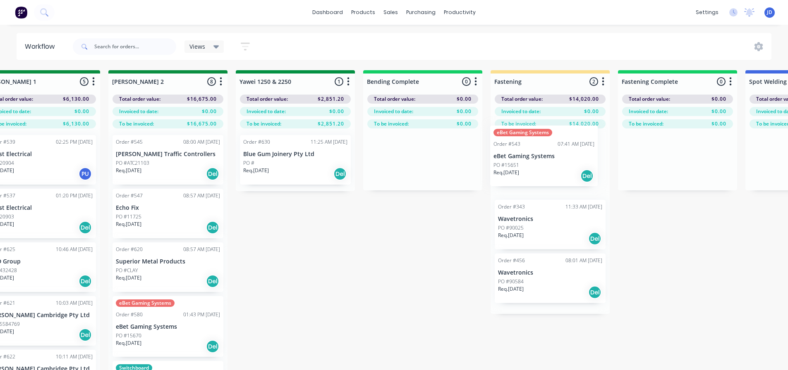
drag, startPoint x: 442, startPoint y: 241, endPoint x: 562, endPoint y: 173, distance: 138.7
click at [547, 169] on div "On Hold 1 Status colour #FF4949 hex #FF4949 Save Cancel Notifications Email SMS…" at bounding box center [317, 234] width 3777 height 329
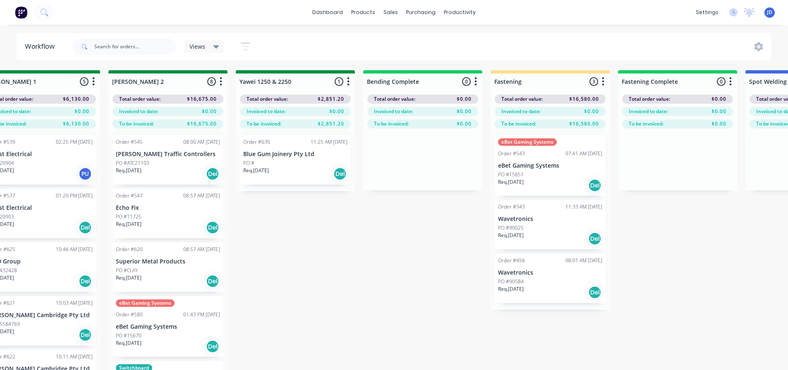
click at [363, 275] on div "On Hold 1 Status colour #FF4949 hex #FF4949 Save Cancel Notifications Email SMS…" at bounding box center [317, 234] width 3777 height 329
click at [149, 50] on input "text" at bounding box center [135, 46] width 82 height 17
type input "boss"
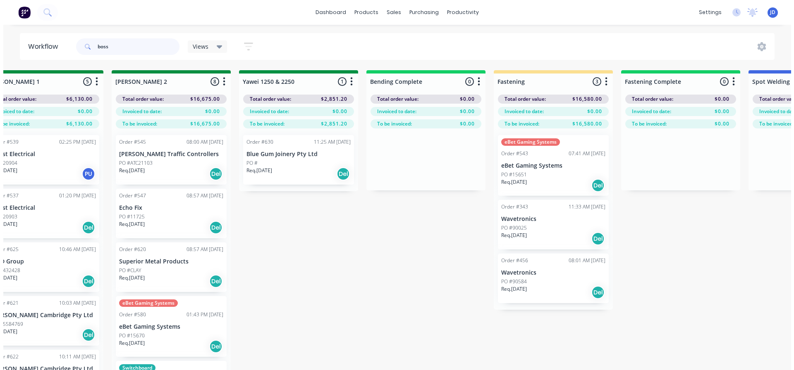
scroll to position [0, 0]
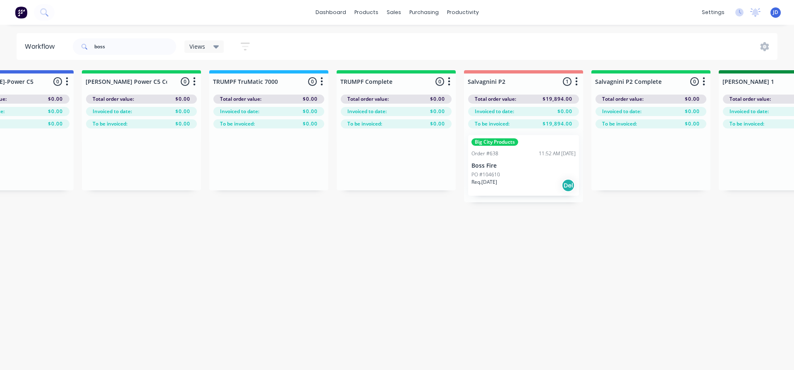
drag, startPoint x: 455, startPoint y: 300, endPoint x: 527, endPoint y: 295, distance: 72.1
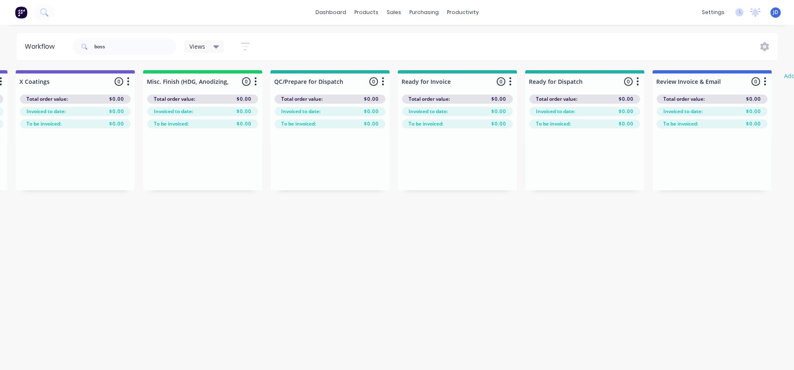
drag, startPoint x: 304, startPoint y: 273, endPoint x: 474, endPoint y: 271, distance: 169.9
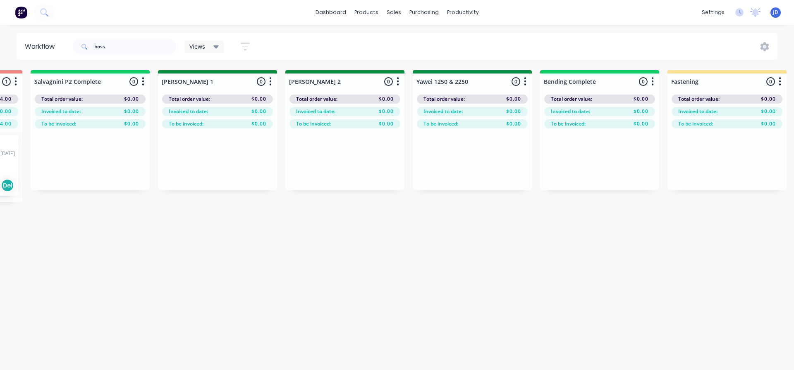
drag, startPoint x: 497, startPoint y: 265, endPoint x: 296, endPoint y: 266, distance: 200.9
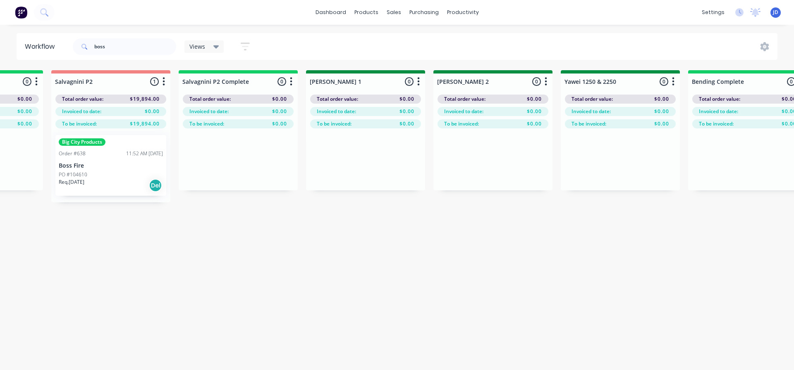
click at [111, 169] on div "Big City Products Order #638 11:52 AM [DATE] Boss Fire PO #104610 Req. [DATE] D…" at bounding box center [110, 165] width 111 height 61
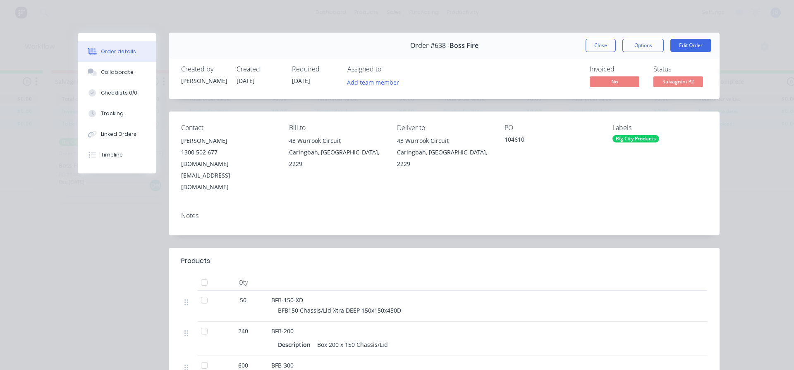
scroll to position [0, 0]
drag, startPoint x: 590, startPoint y: 50, endPoint x: 453, endPoint y: 46, distance: 137.3
click at [590, 50] on button "Close" at bounding box center [600, 45] width 30 height 13
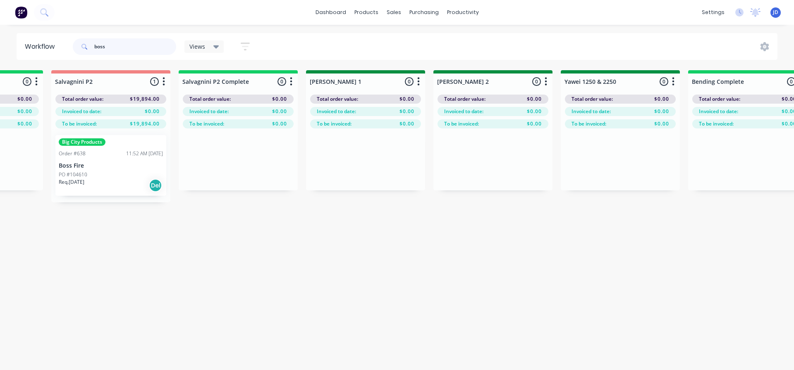
drag, startPoint x: 118, startPoint y: 50, endPoint x: 0, endPoint y: 0, distance: 128.1
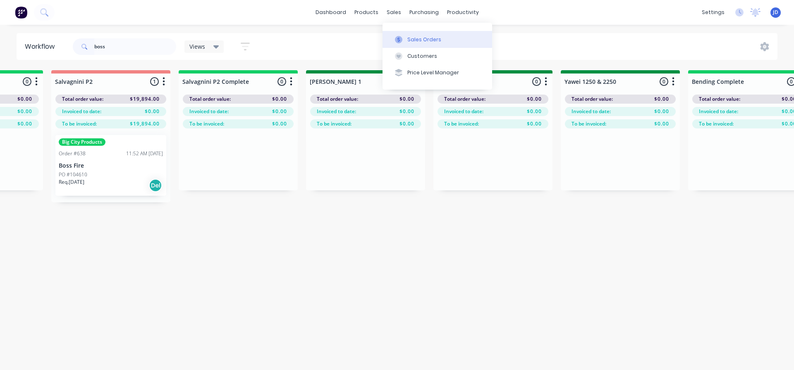
click at [409, 41] on div "Sales Orders" at bounding box center [424, 39] width 34 height 7
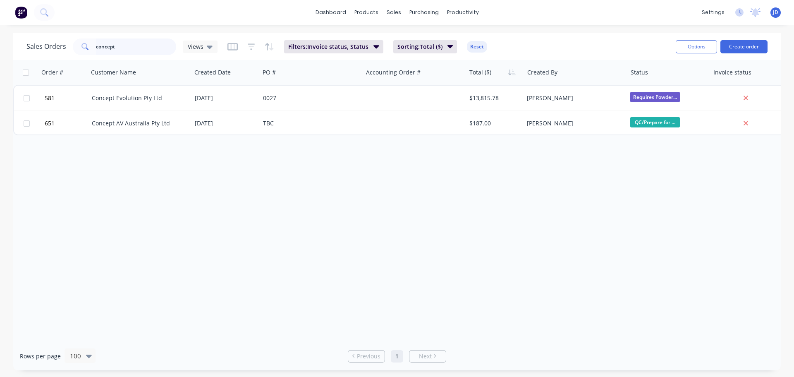
click at [0, 32] on div "dashboard products sales purchasing productivity dashboard products Product Cat…" at bounding box center [397, 188] width 794 height 377
type input "relec"
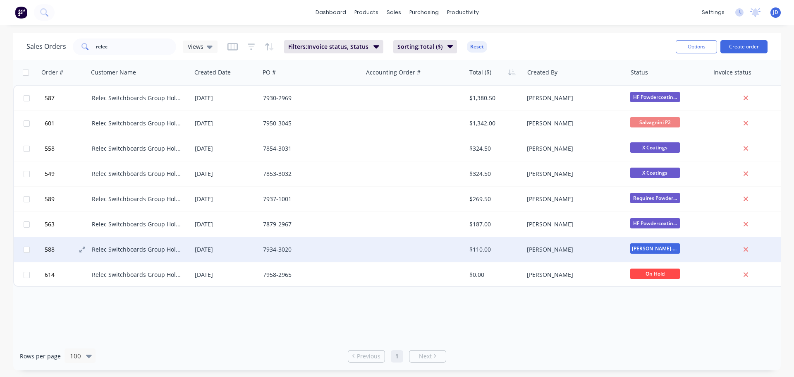
click at [73, 244] on button "588" at bounding box center [67, 249] width 50 height 25
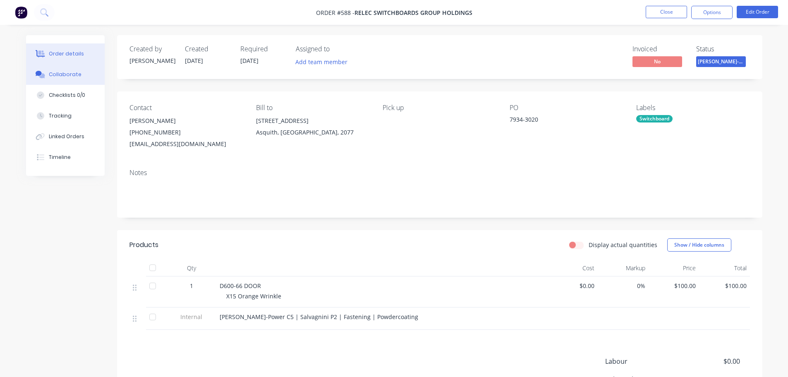
click at [67, 77] on button "Collaborate" at bounding box center [65, 74] width 79 height 21
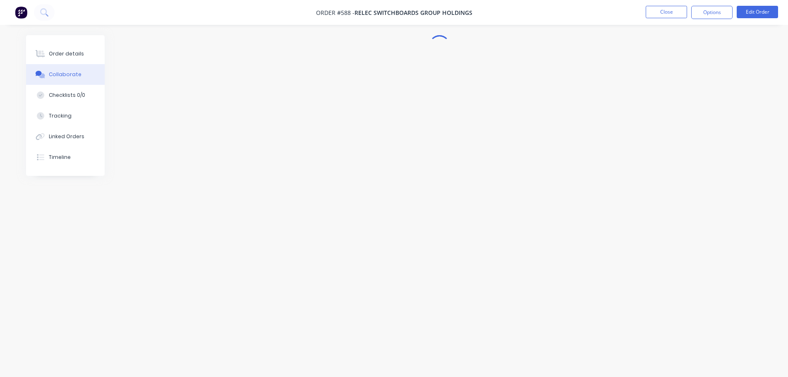
click at [72, 79] on button "Collaborate" at bounding box center [65, 74] width 79 height 21
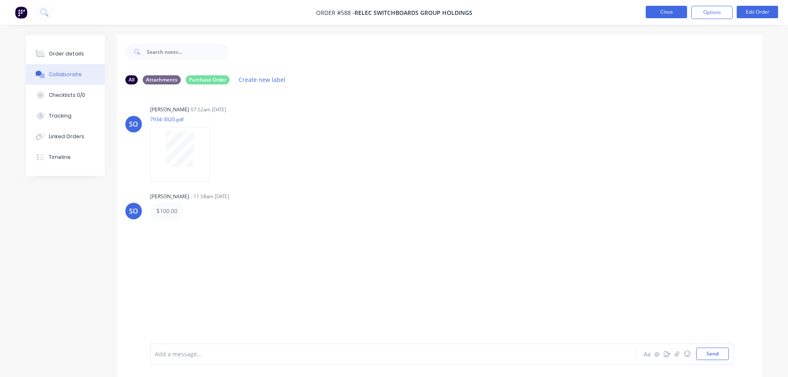
click at [662, 14] on button "Close" at bounding box center [665, 12] width 41 height 12
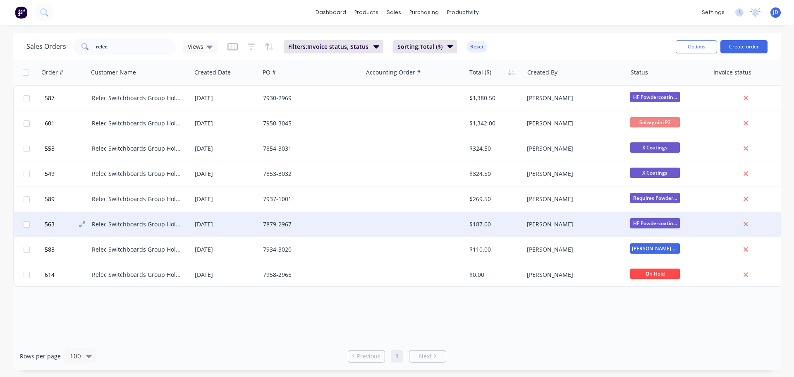
click at [60, 227] on button "563" at bounding box center [67, 224] width 50 height 25
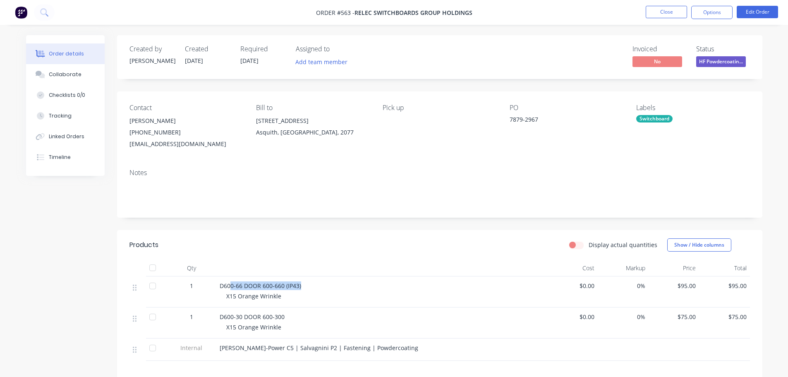
drag, startPoint x: 314, startPoint y: 288, endPoint x: 225, endPoint y: 282, distance: 89.5
click at [230, 284] on div "D600-66 DOOR 600-660 (IP43)" at bounding box center [382, 285] width 324 height 9
click at [77, 76] on div "Collaborate" at bounding box center [65, 74] width 33 height 7
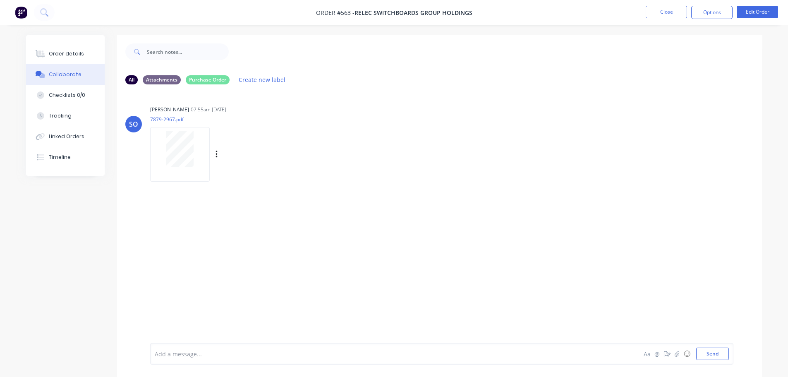
click at [194, 143] on div at bounding box center [180, 149] width 52 height 36
click at [88, 60] on button "Order details" at bounding box center [65, 53] width 79 height 21
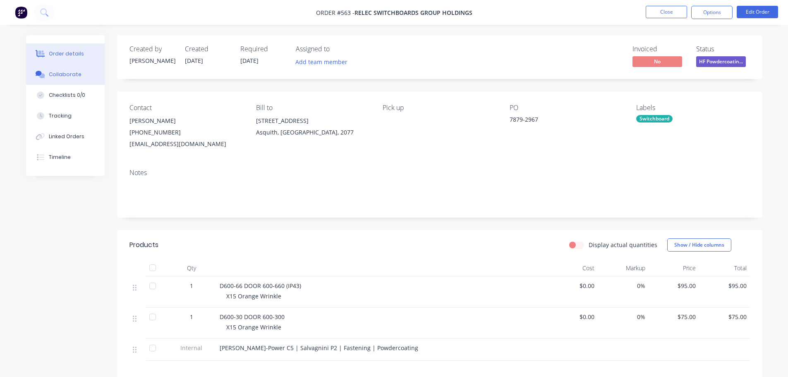
click at [59, 76] on div "Collaborate" at bounding box center [65, 74] width 33 height 7
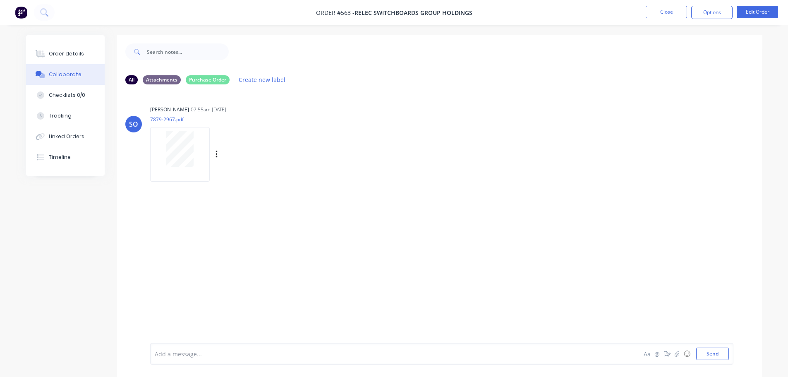
click at [150, 126] on div "Labels Download Delete" at bounding box center [226, 154] width 152 height 62
click at [100, 60] on button "Order details" at bounding box center [65, 53] width 79 height 21
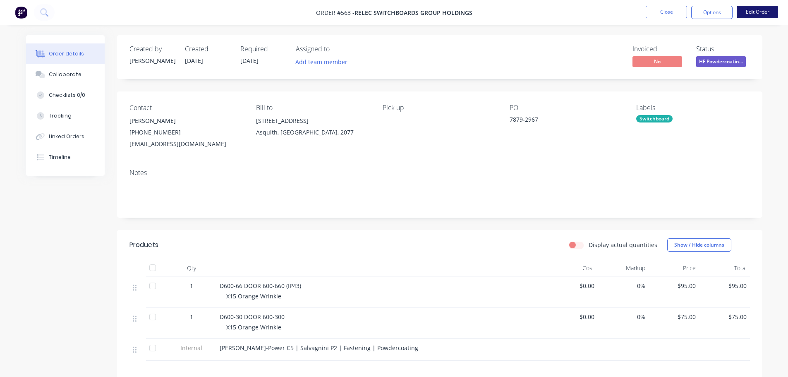
click at [758, 12] on button "Edit Order" at bounding box center [756, 12] width 41 height 12
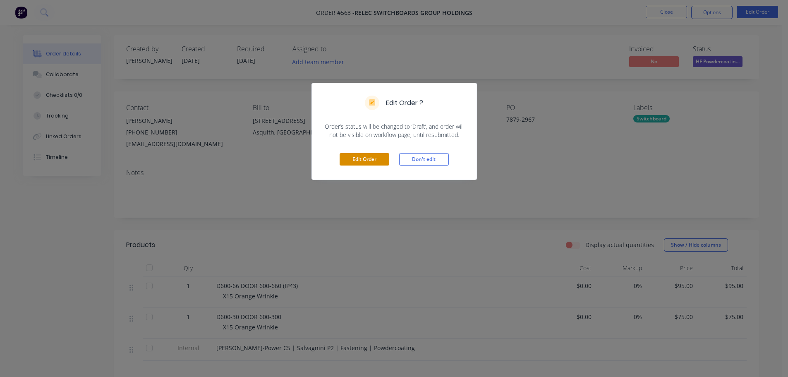
click at [372, 158] on button "Edit Order" at bounding box center [364, 159] width 50 height 12
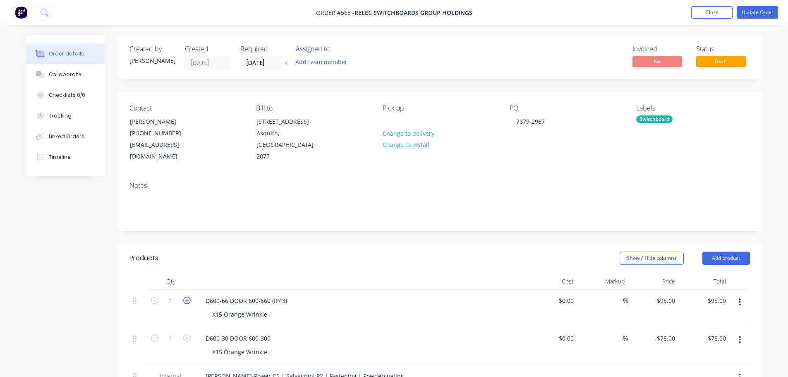
click at [186, 296] on icon "button" at bounding box center [186, 299] width 7 height 7
type input "2"
type input "$190.00"
click at [181, 307] on input "1" at bounding box center [170, 300] width 21 height 12
type input "6"
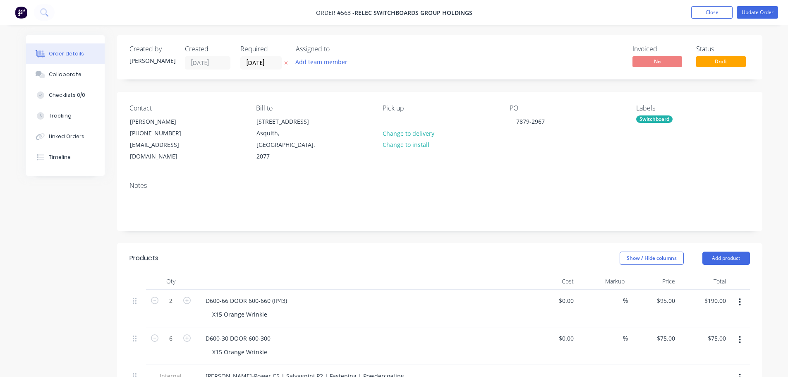
type input "$450.00"
click at [358, 294] on div "D600-66 DOOR 600-660 (IP43)" at bounding box center [361, 300] width 324 height 12
click at [767, 10] on button "Update Order" at bounding box center [756, 12] width 41 height 12
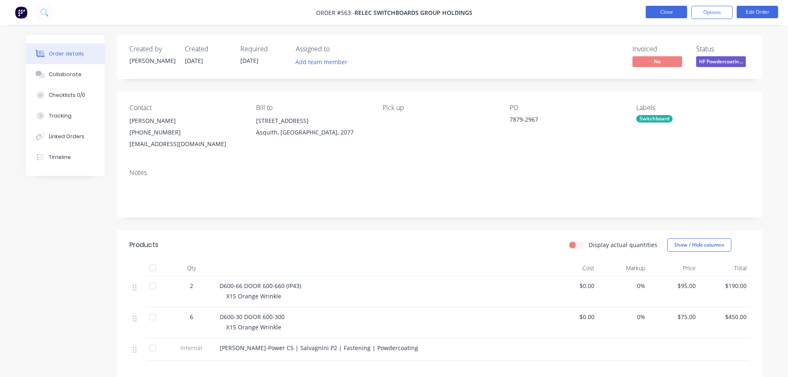
click at [664, 13] on button "Close" at bounding box center [665, 12] width 41 height 12
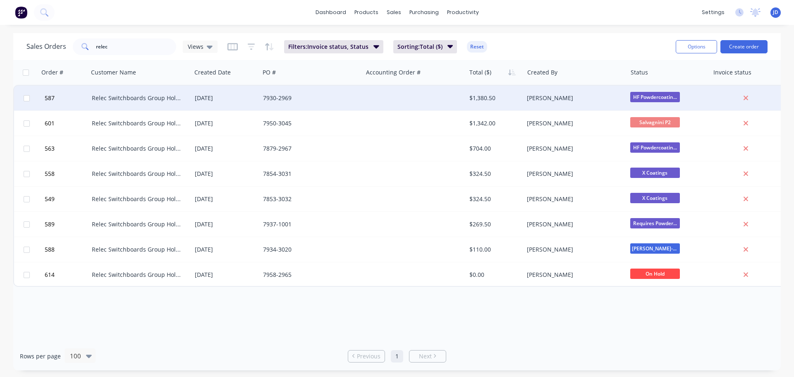
click at [323, 100] on div "7930-2969" at bounding box center [309, 98] width 92 height 8
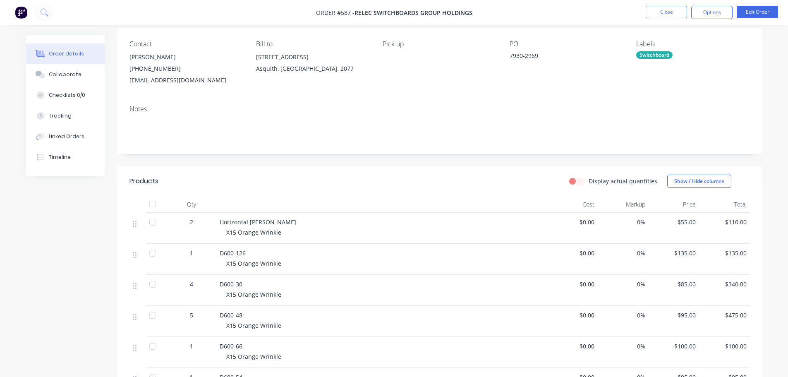
scroll to position [83, 0]
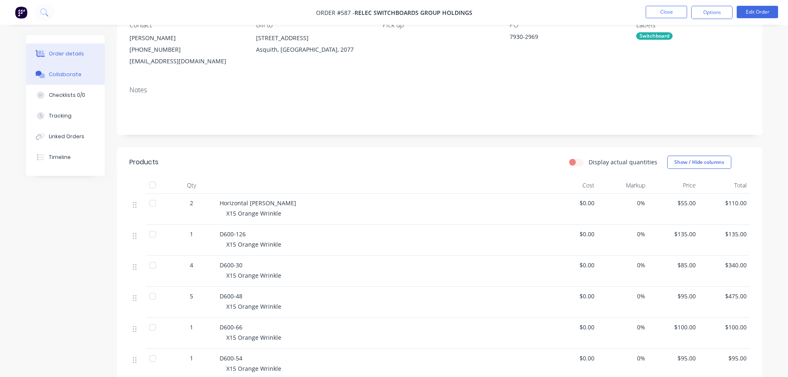
click at [80, 69] on button "Collaborate" at bounding box center [65, 74] width 79 height 21
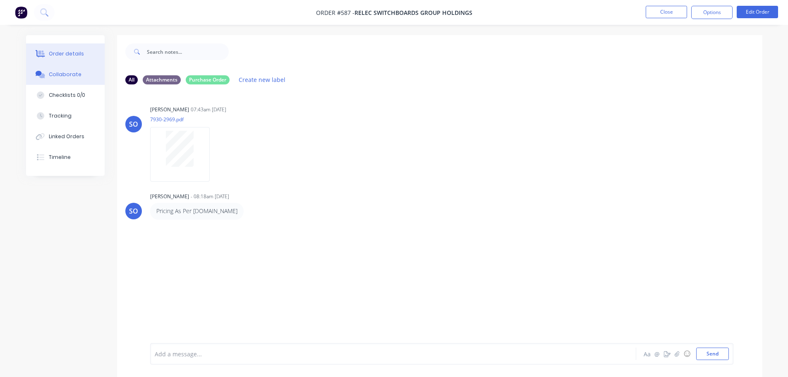
click at [74, 55] on div "Order details" at bounding box center [66, 53] width 35 height 7
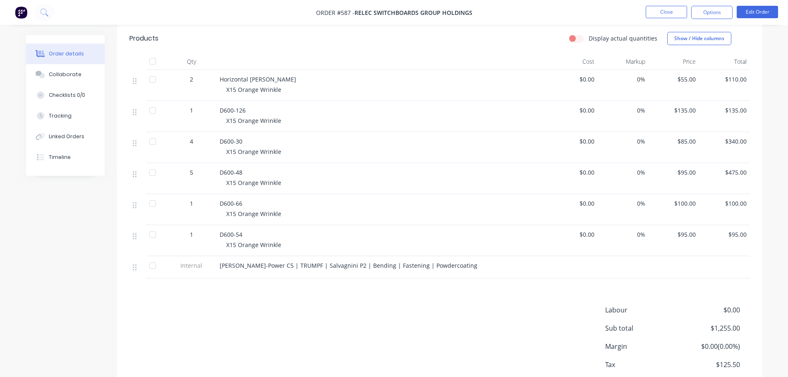
scroll to position [207, 0]
